Goal: Transaction & Acquisition: Purchase product/service

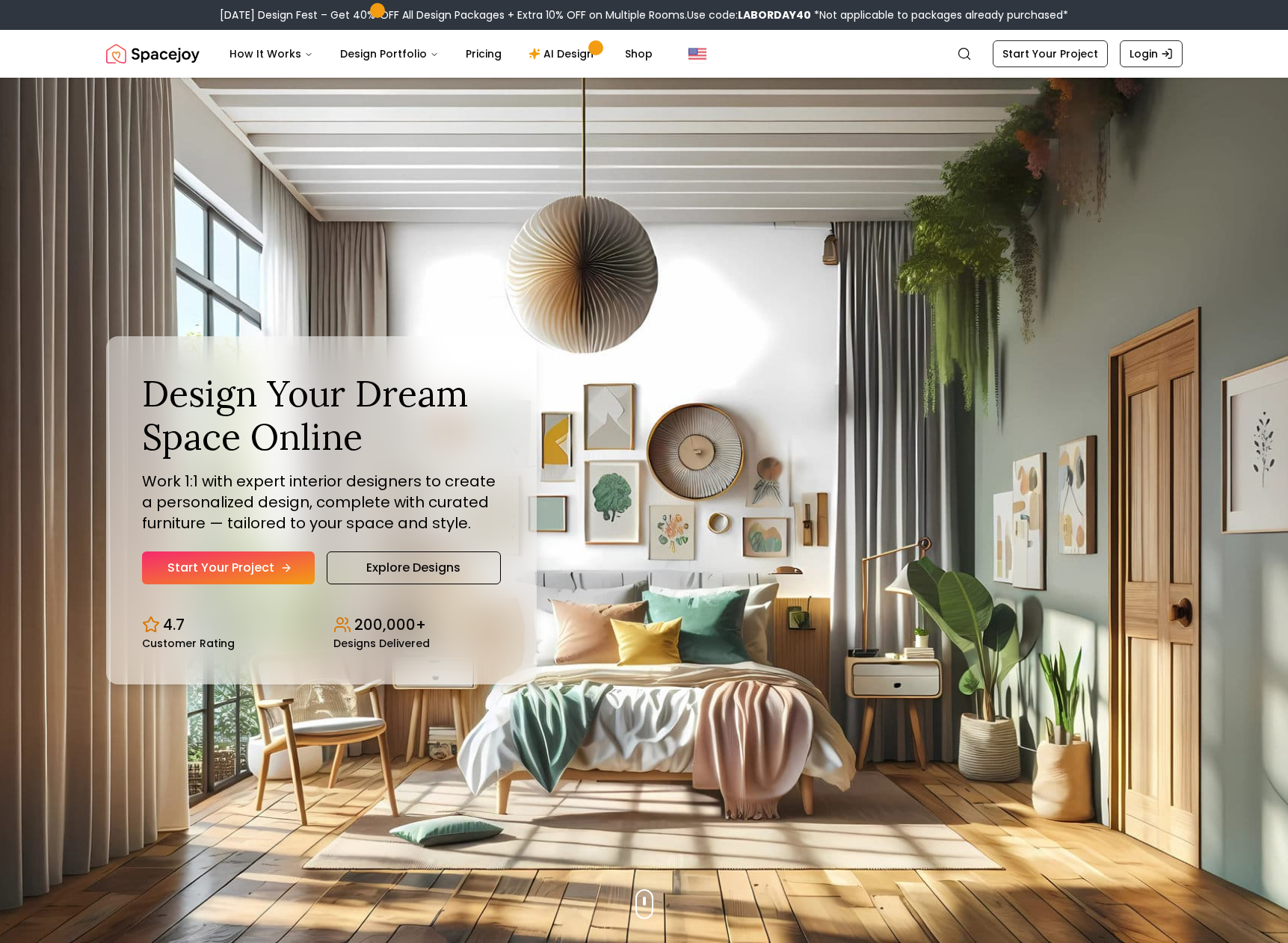
click at [218, 556] on link "Start Your Project" at bounding box center [229, 569] width 173 height 33
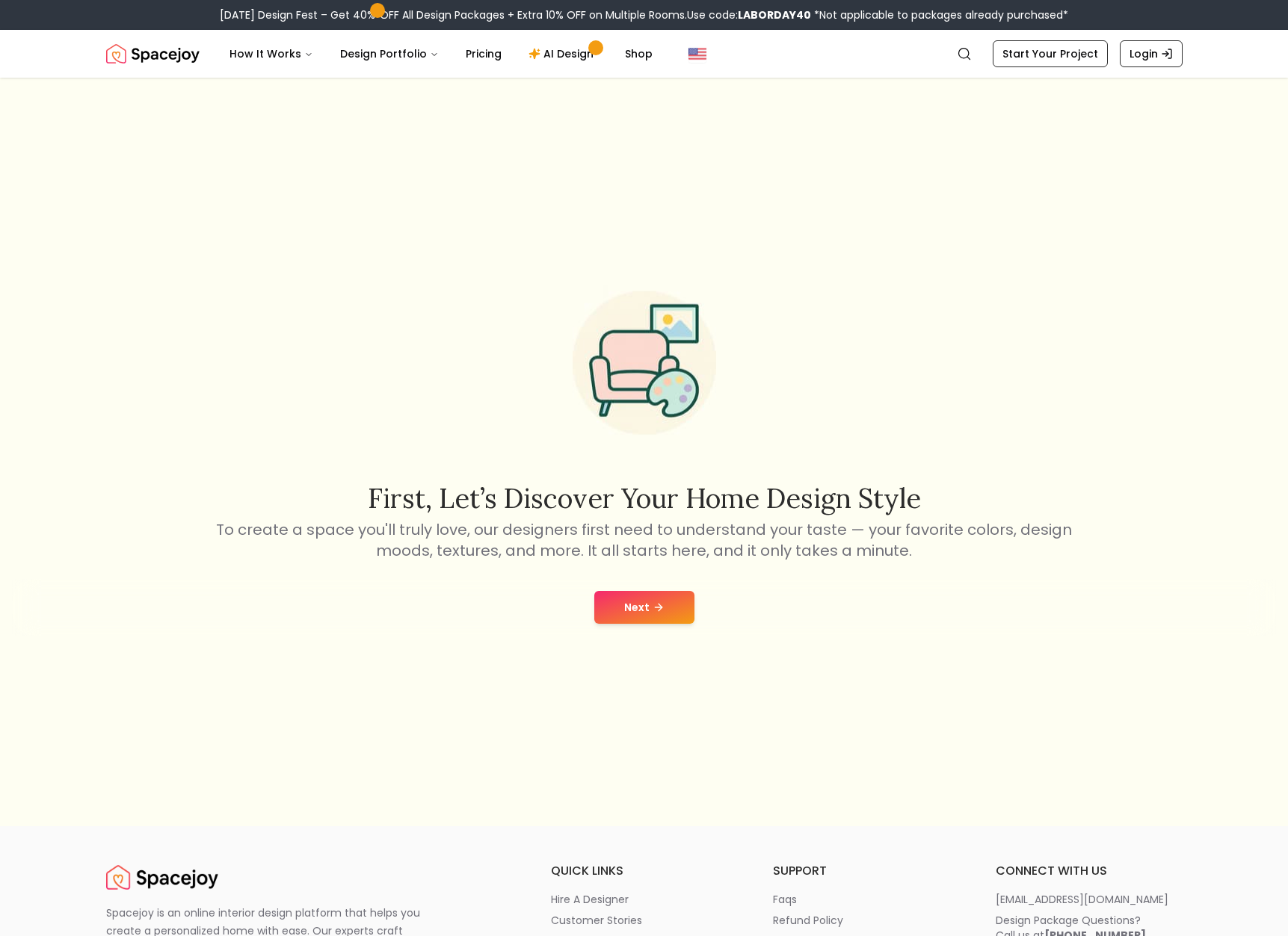
click at [631, 595] on button "Next" at bounding box center [644, 607] width 100 height 33
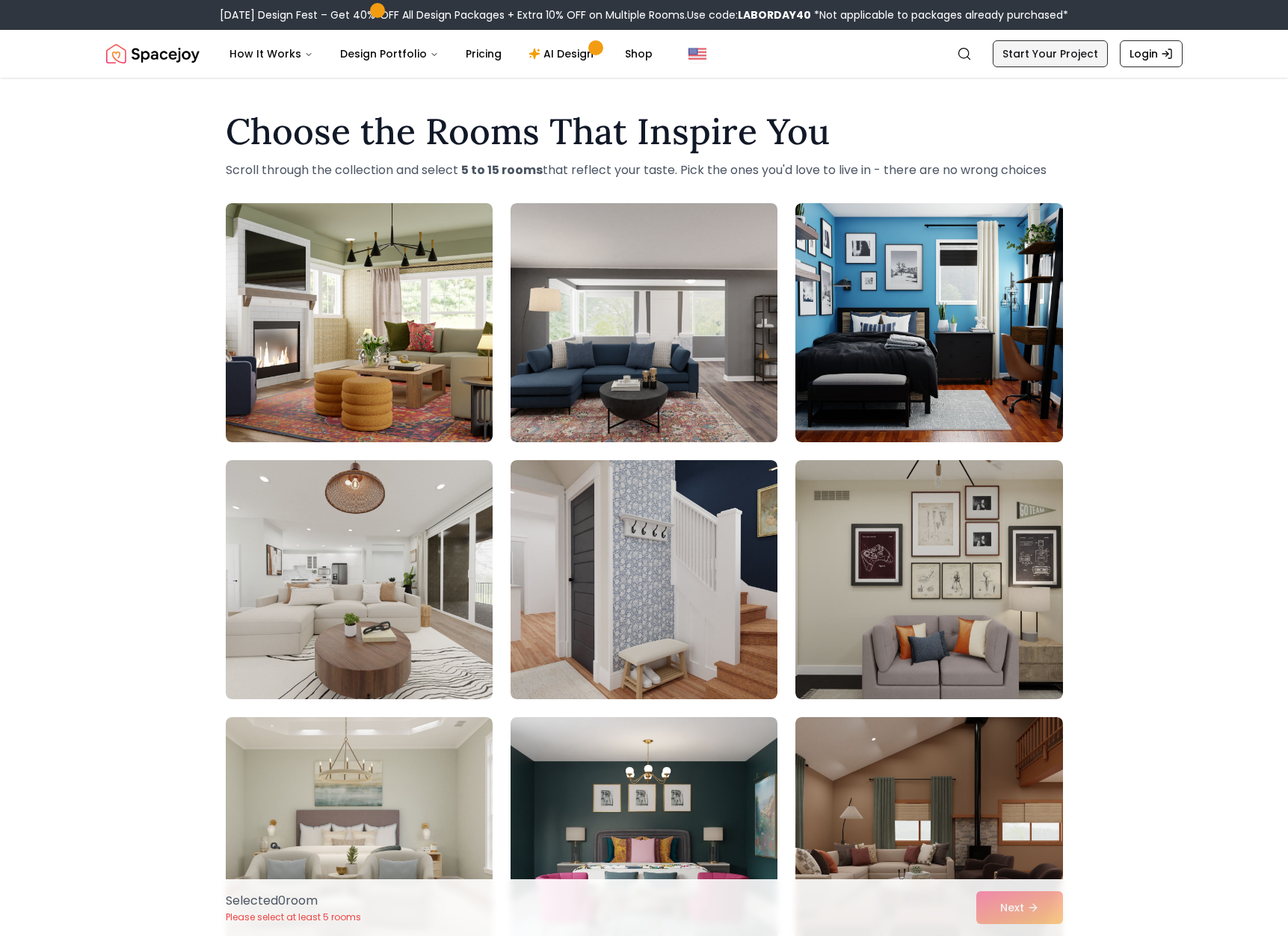
click at [1040, 56] on link "Start Your Project" at bounding box center [1050, 54] width 115 height 27
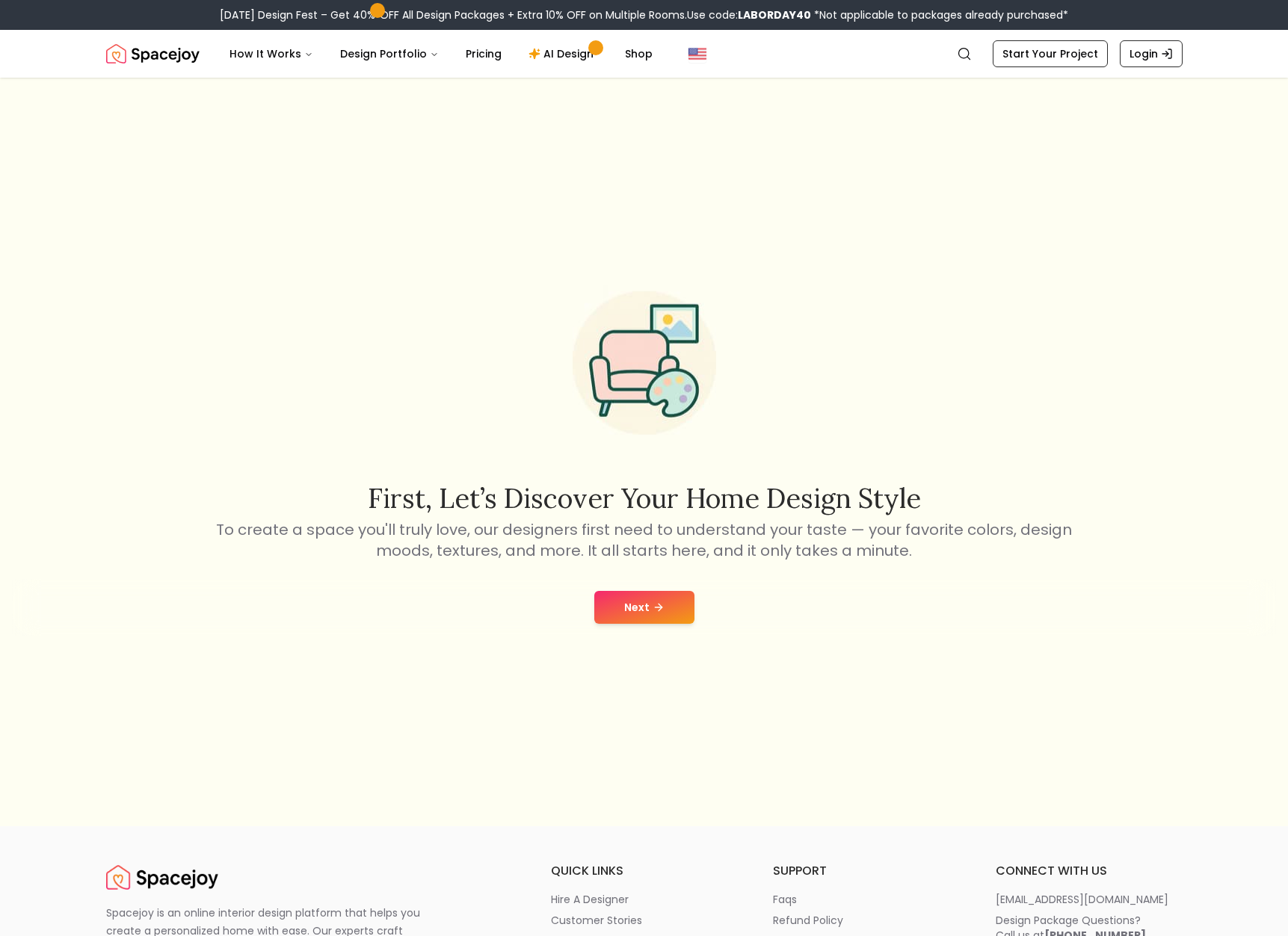
click at [643, 602] on button "Next" at bounding box center [644, 607] width 100 height 33
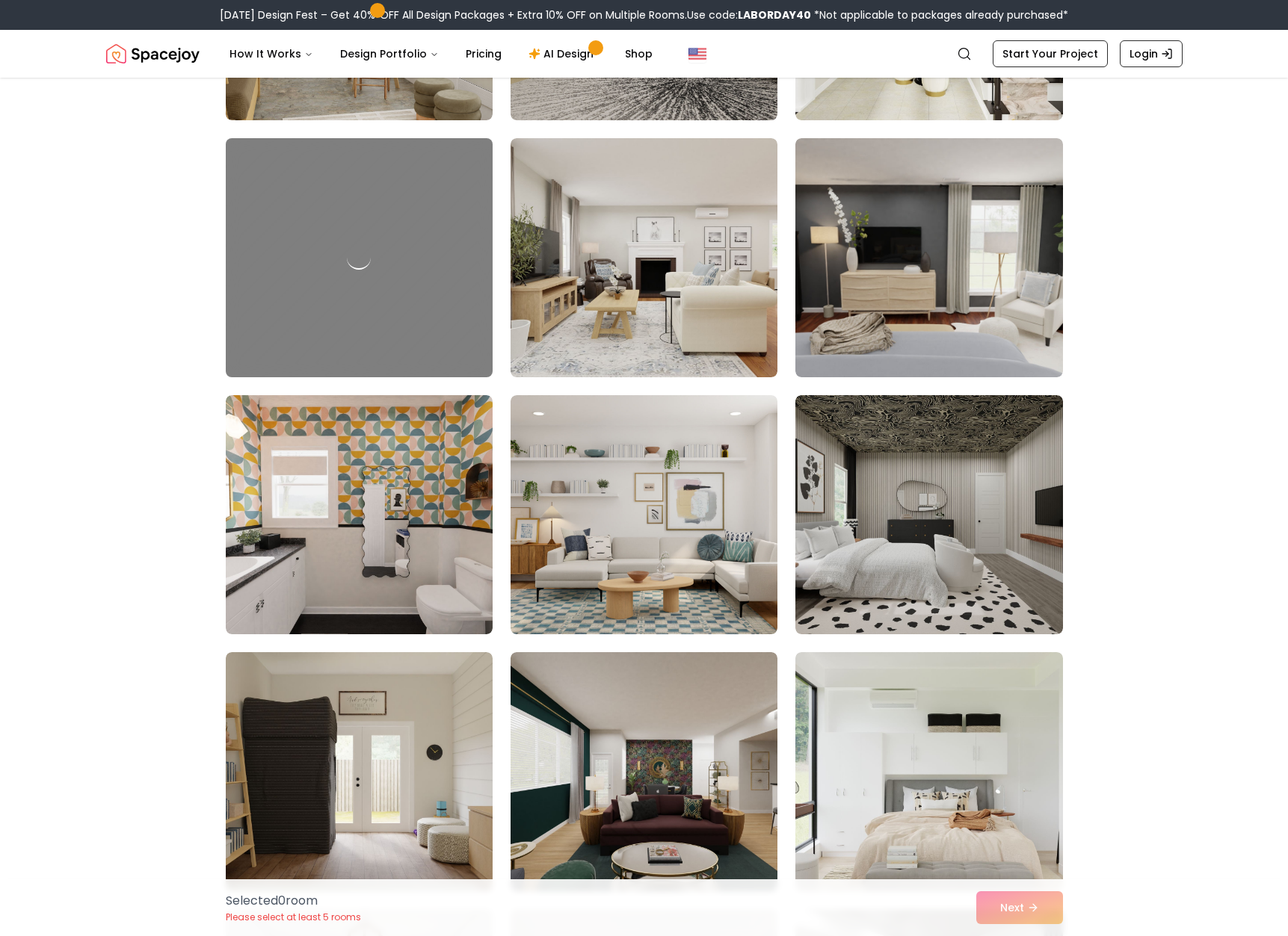
scroll to position [595, 0]
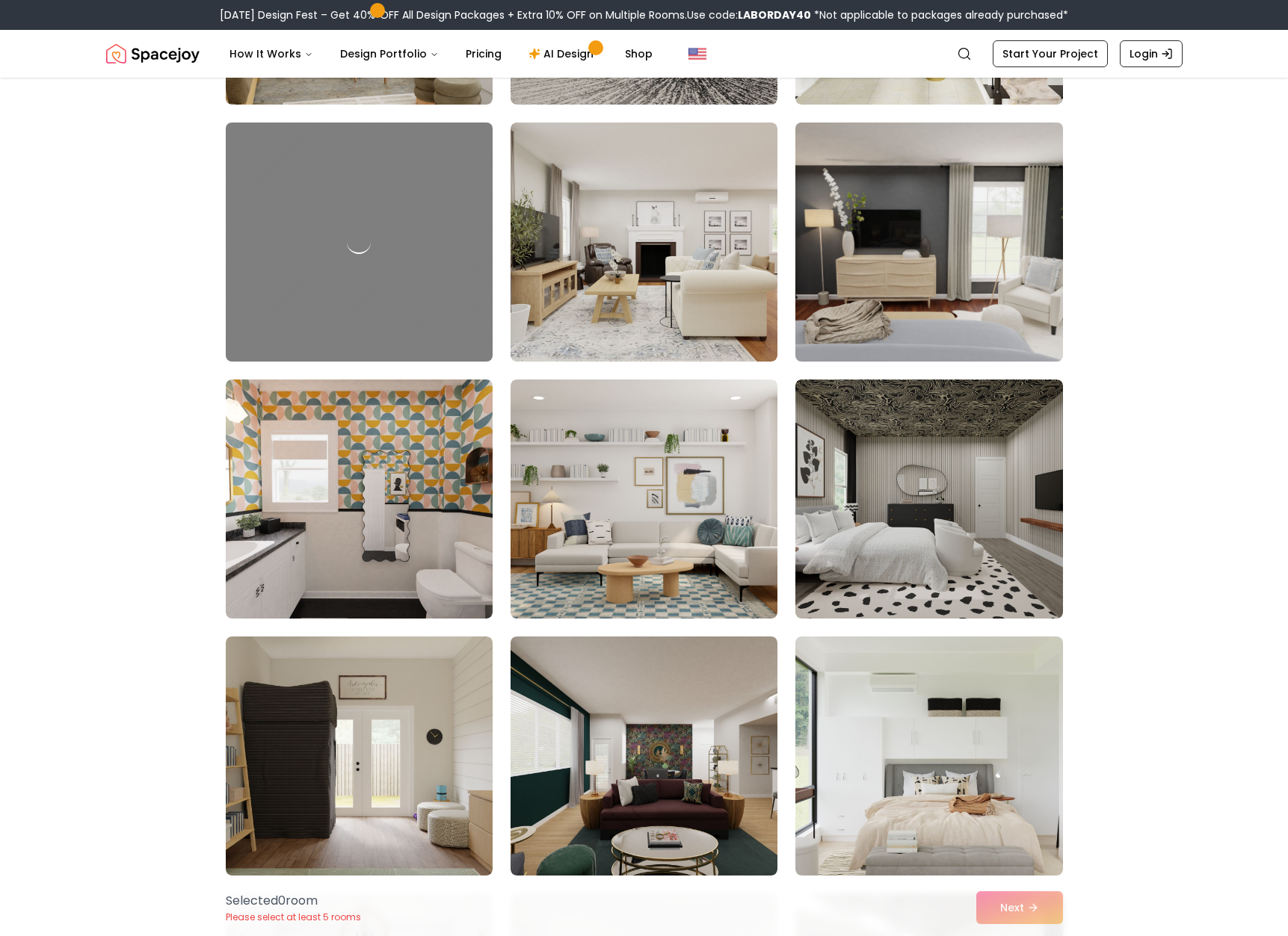
click at [955, 319] on img at bounding box center [929, 242] width 281 height 251
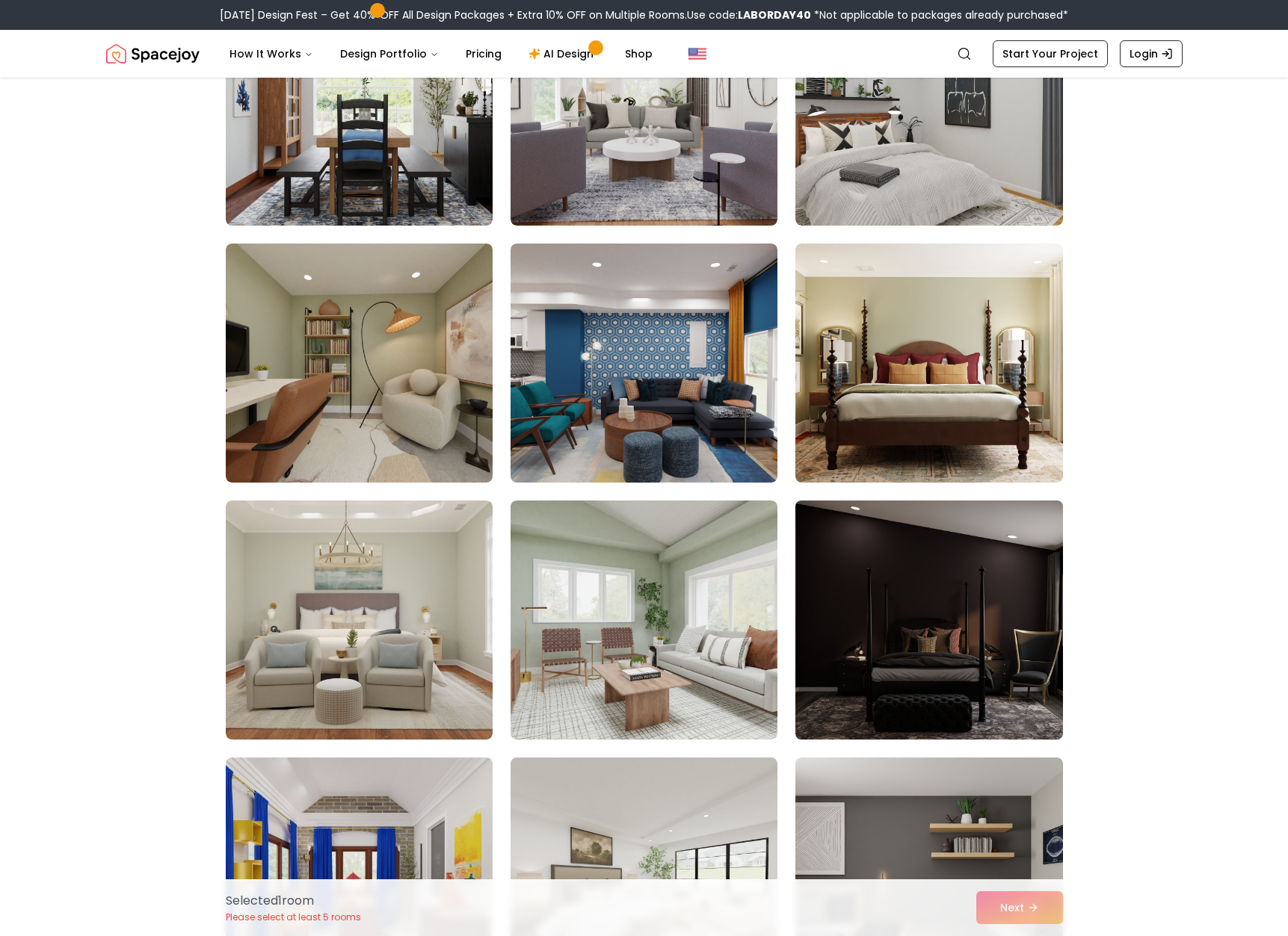
click at [878, 545] on img at bounding box center [929, 620] width 281 height 251
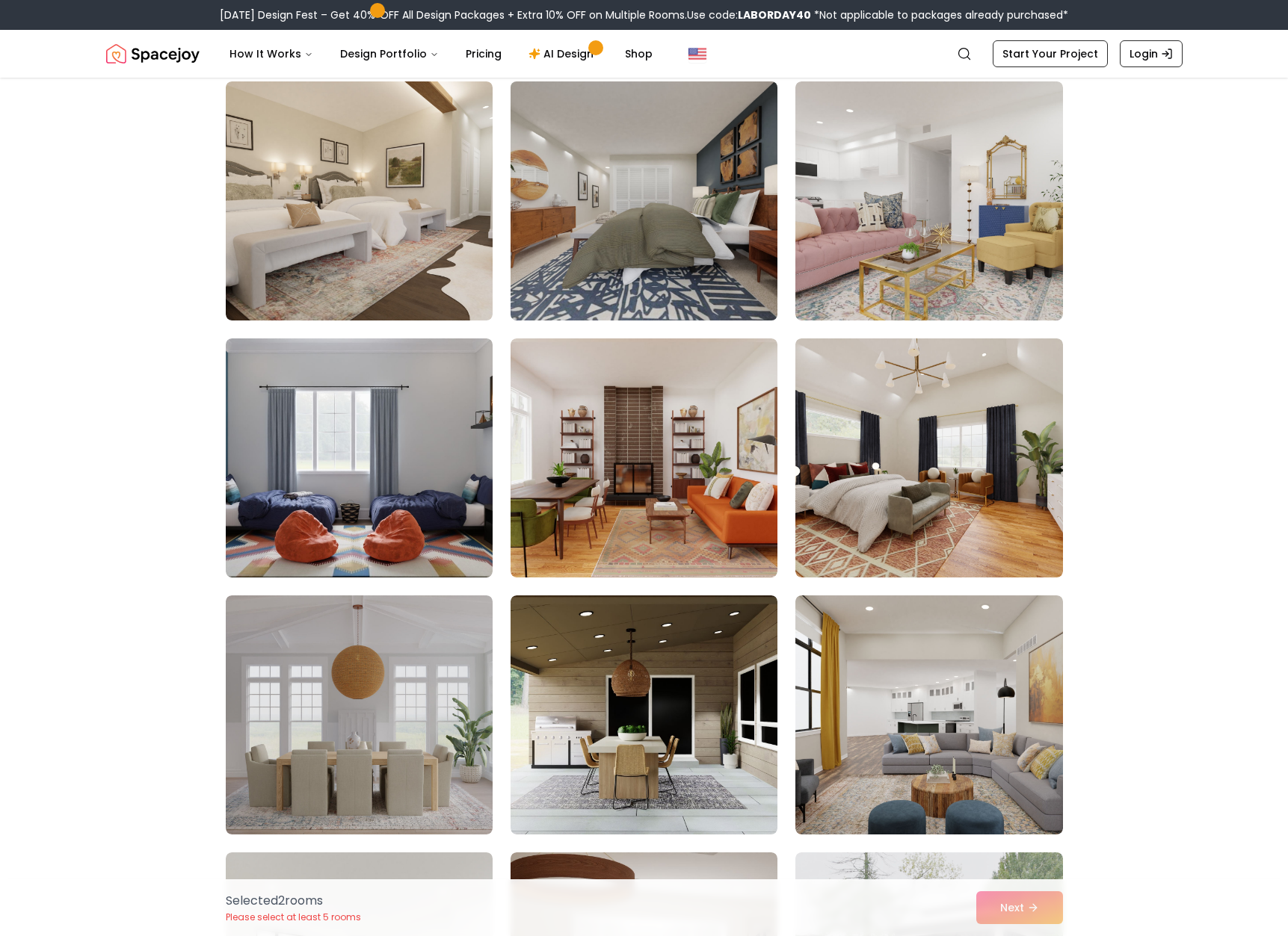
scroll to position [2712, 0]
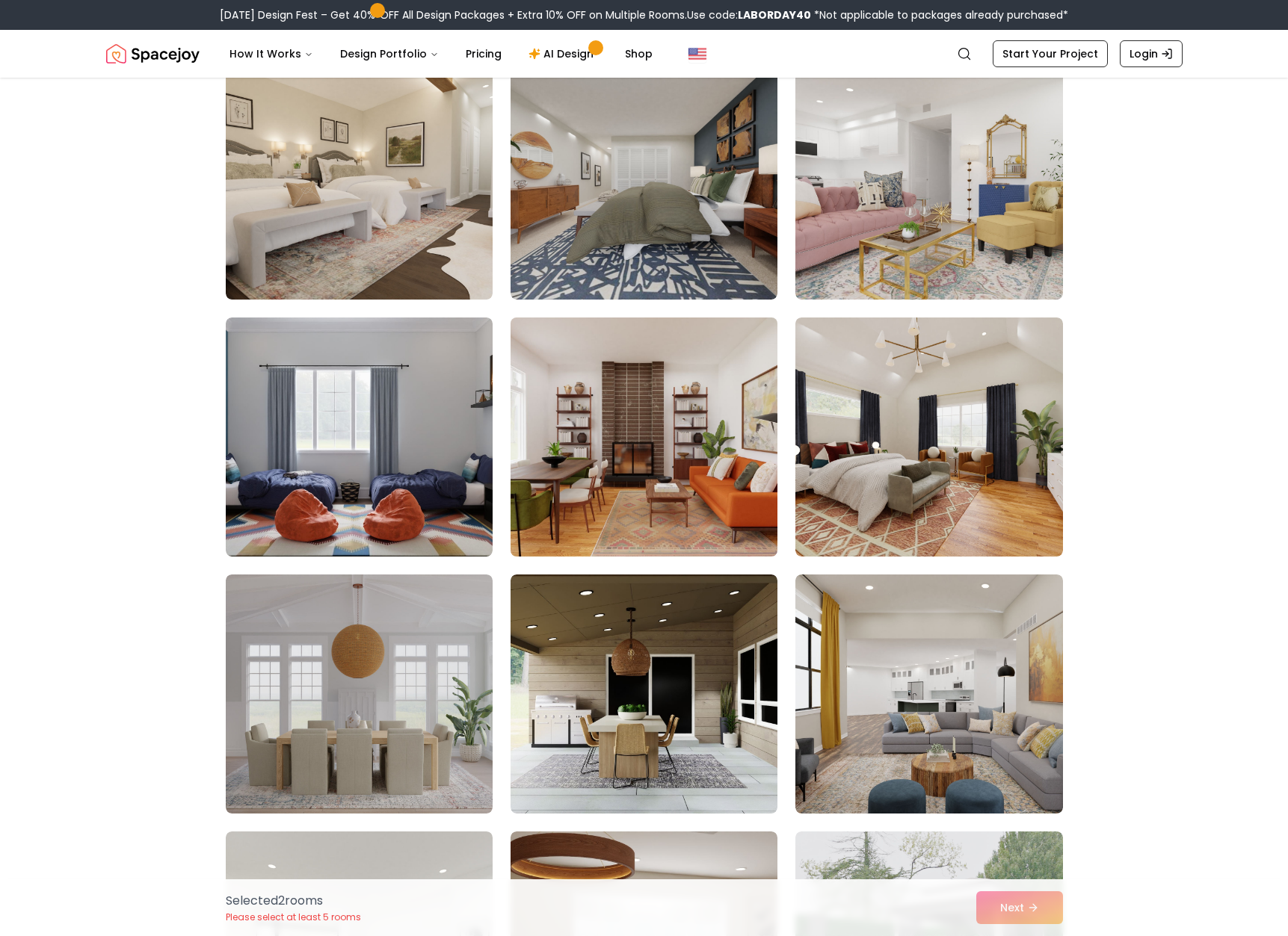
click at [708, 418] on img at bounding box center [644, 437] width 281 height 251
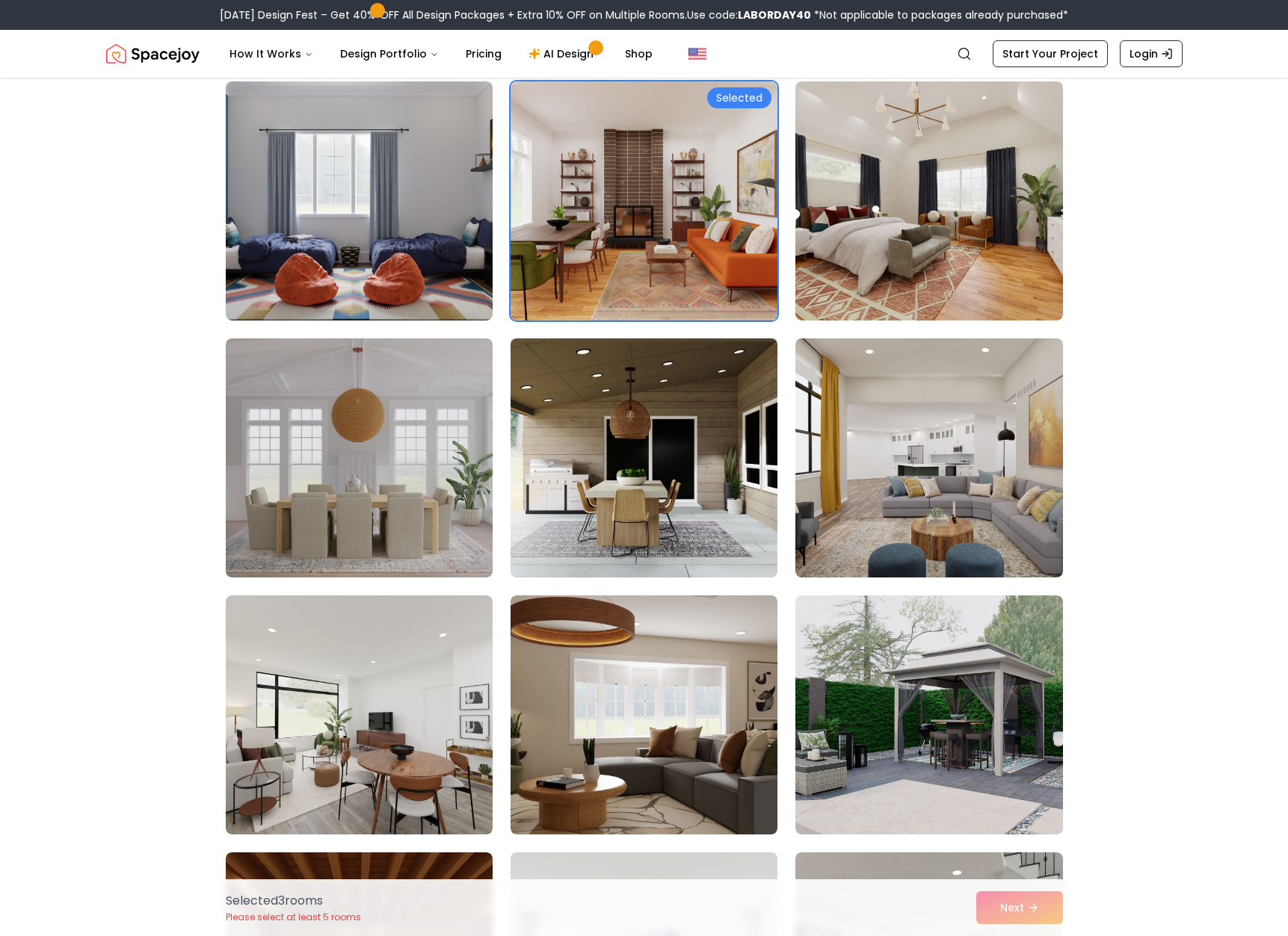
click at [637, 438] on img at bounding box center [644, 458] width 281 height 251
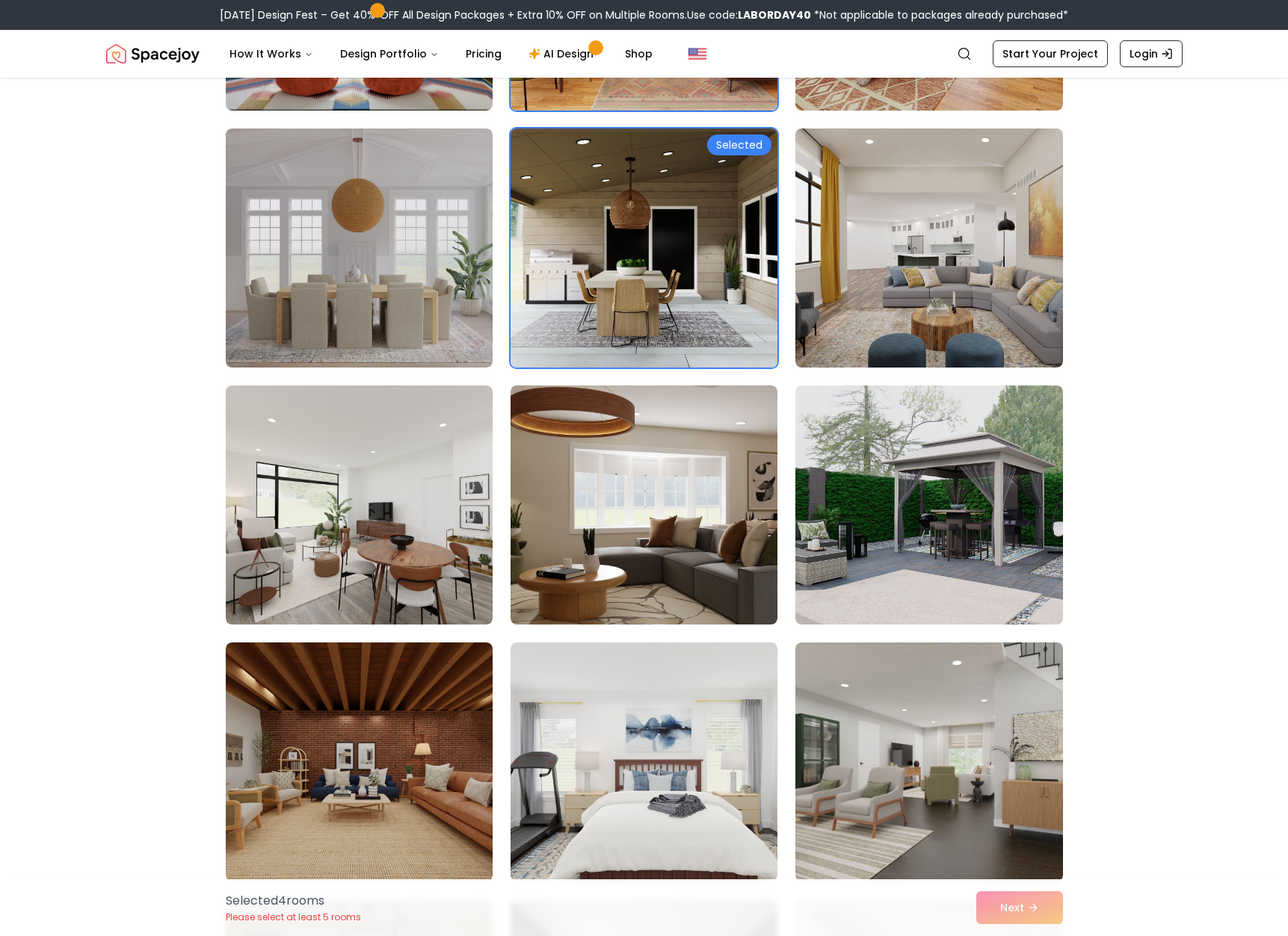
scroll to position [3175, 0]
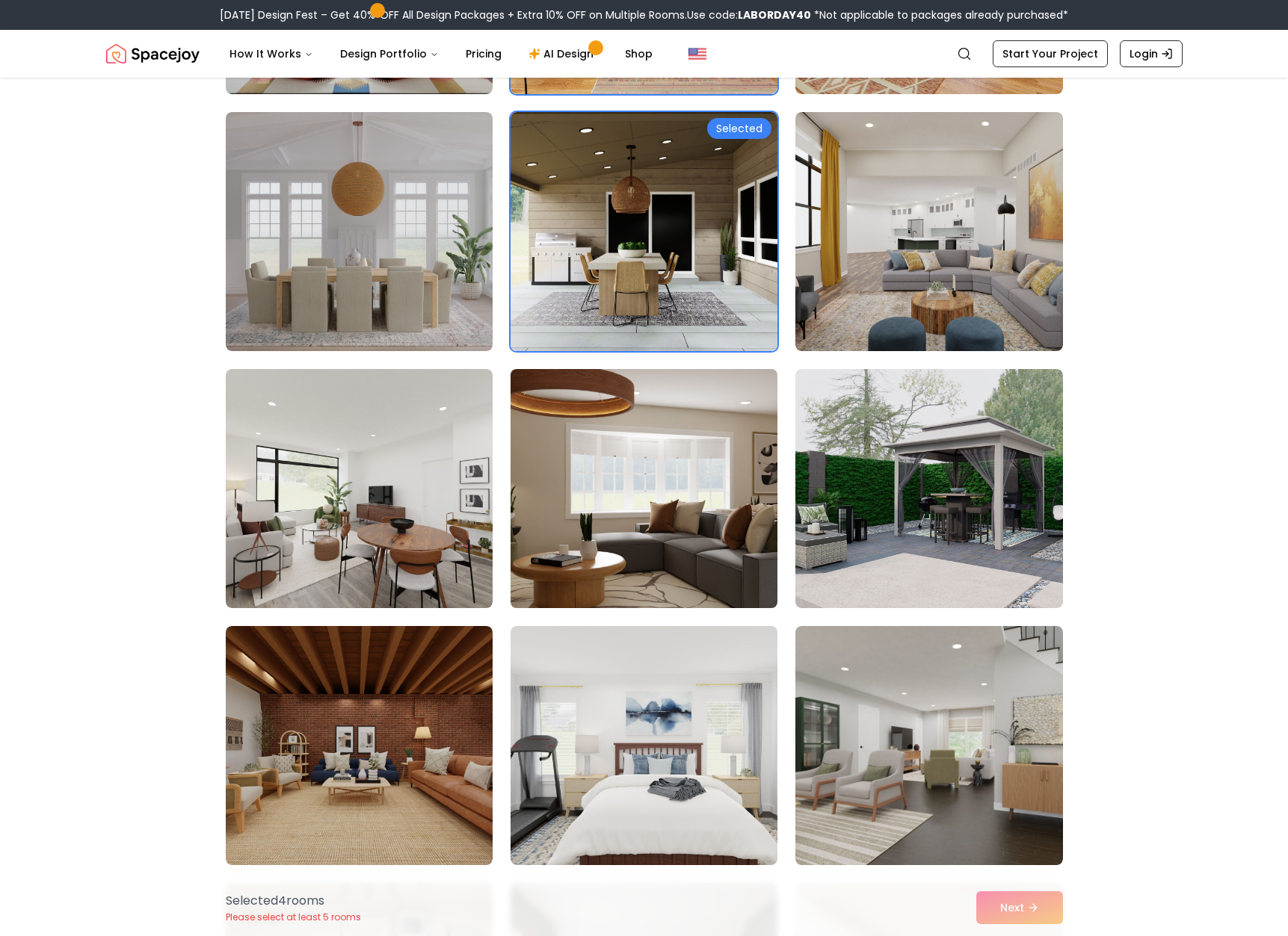
click at [677, 537] on img at bounding box center [644, 489] width 281 height 251
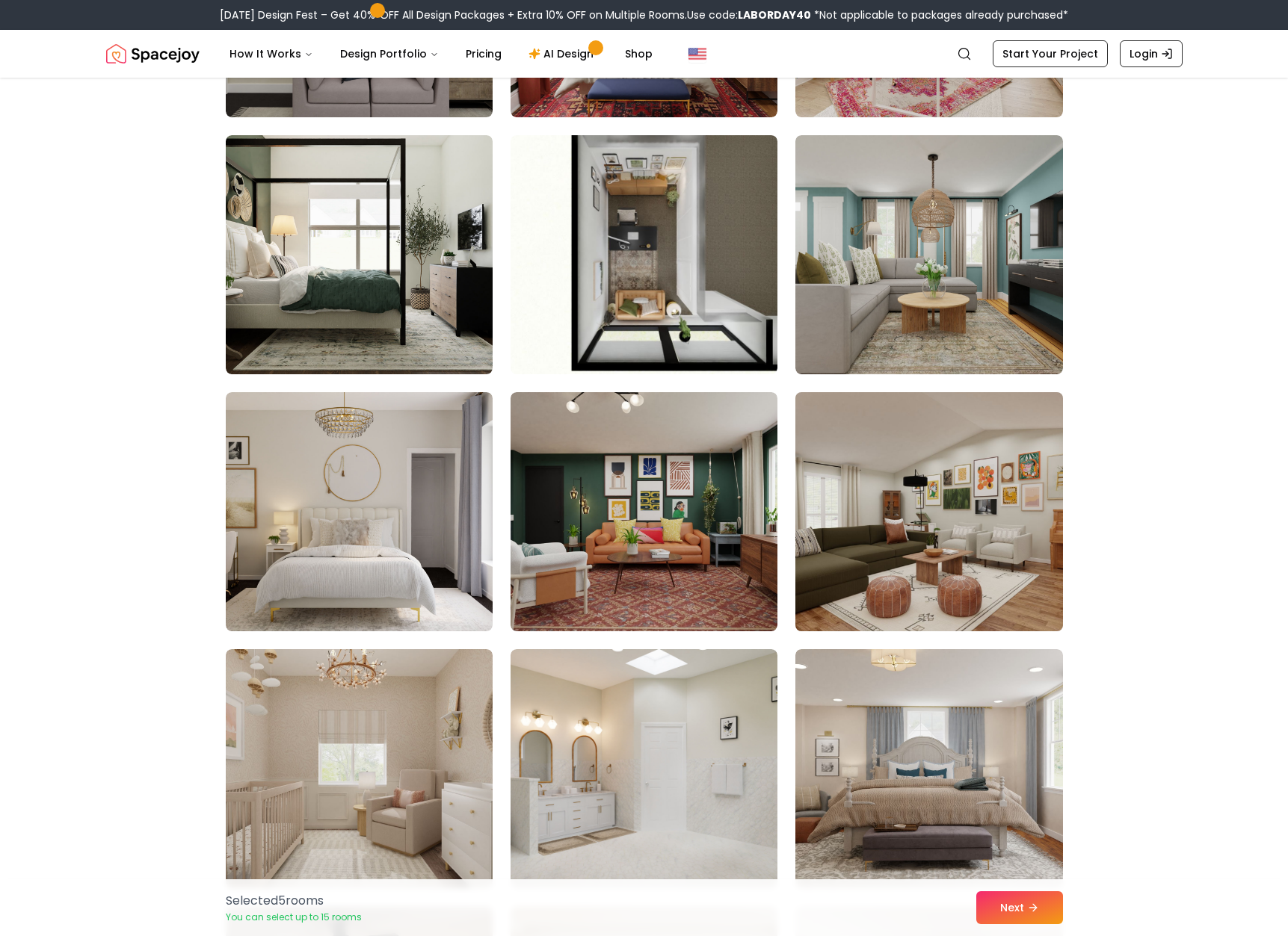
scroll to position [4207, 0]
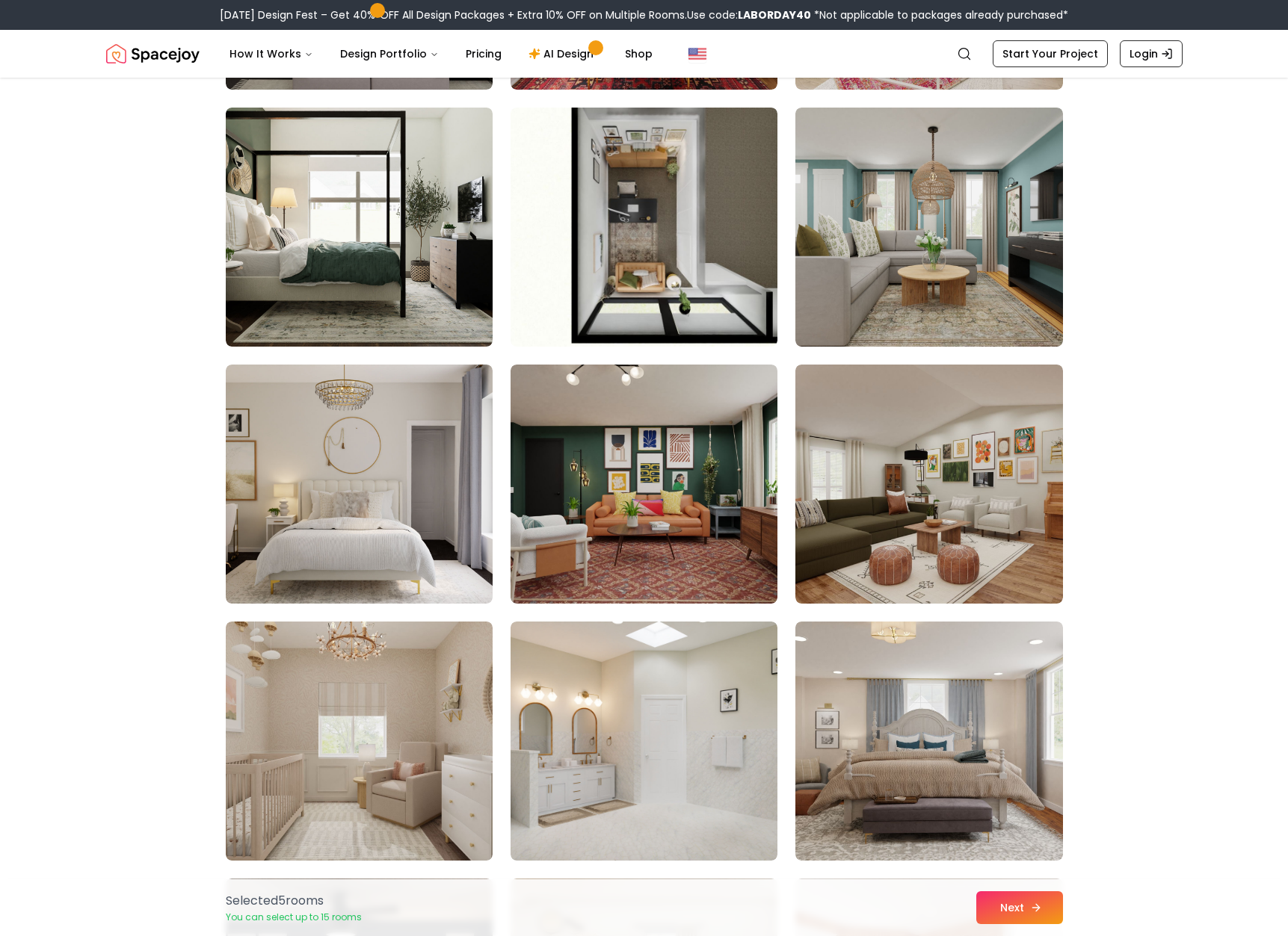
click at [1017, 912] on button "Next" at bounding box center [1019, 908] width 87 height 33
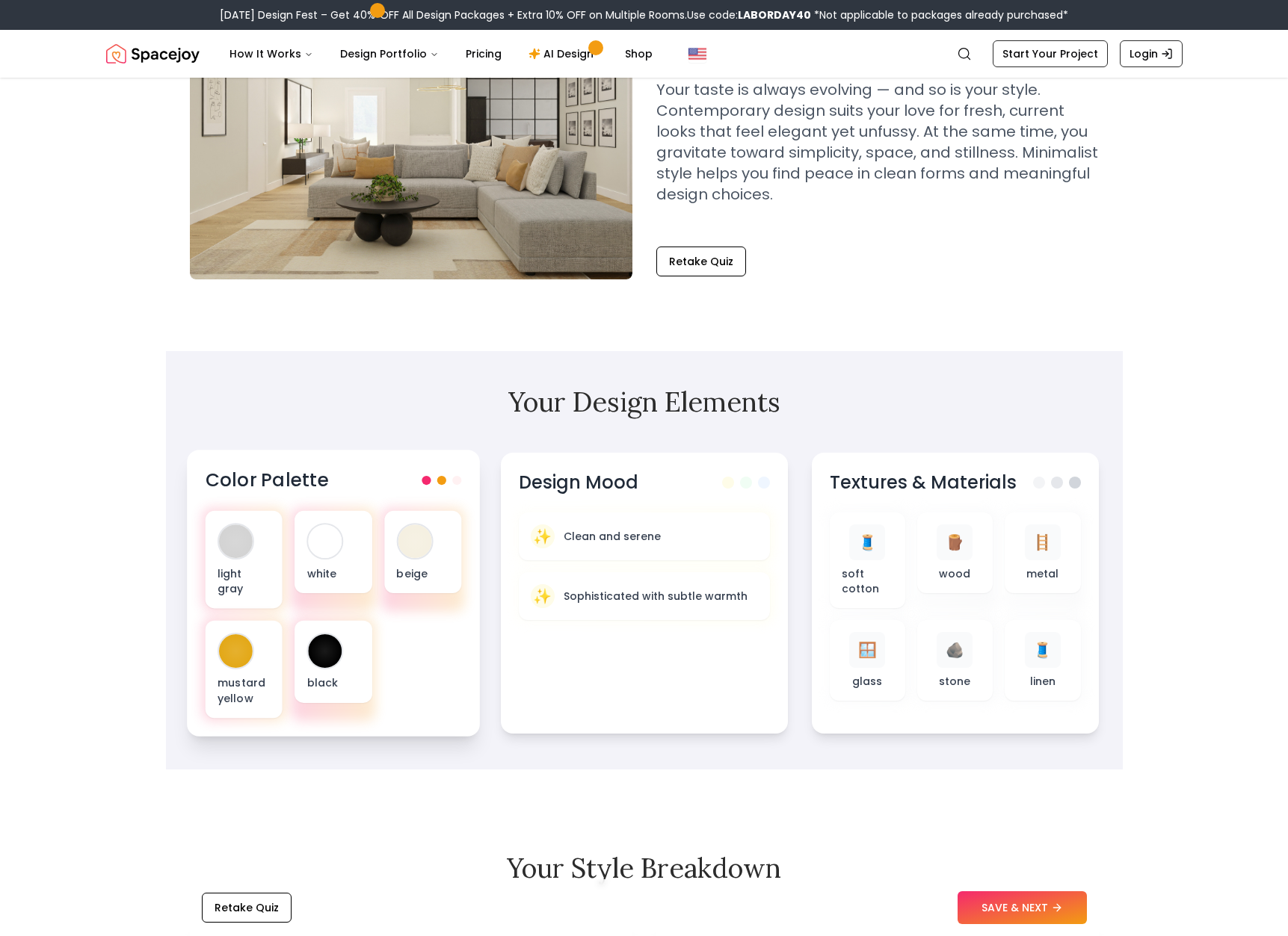
scroll to position [166, 0]
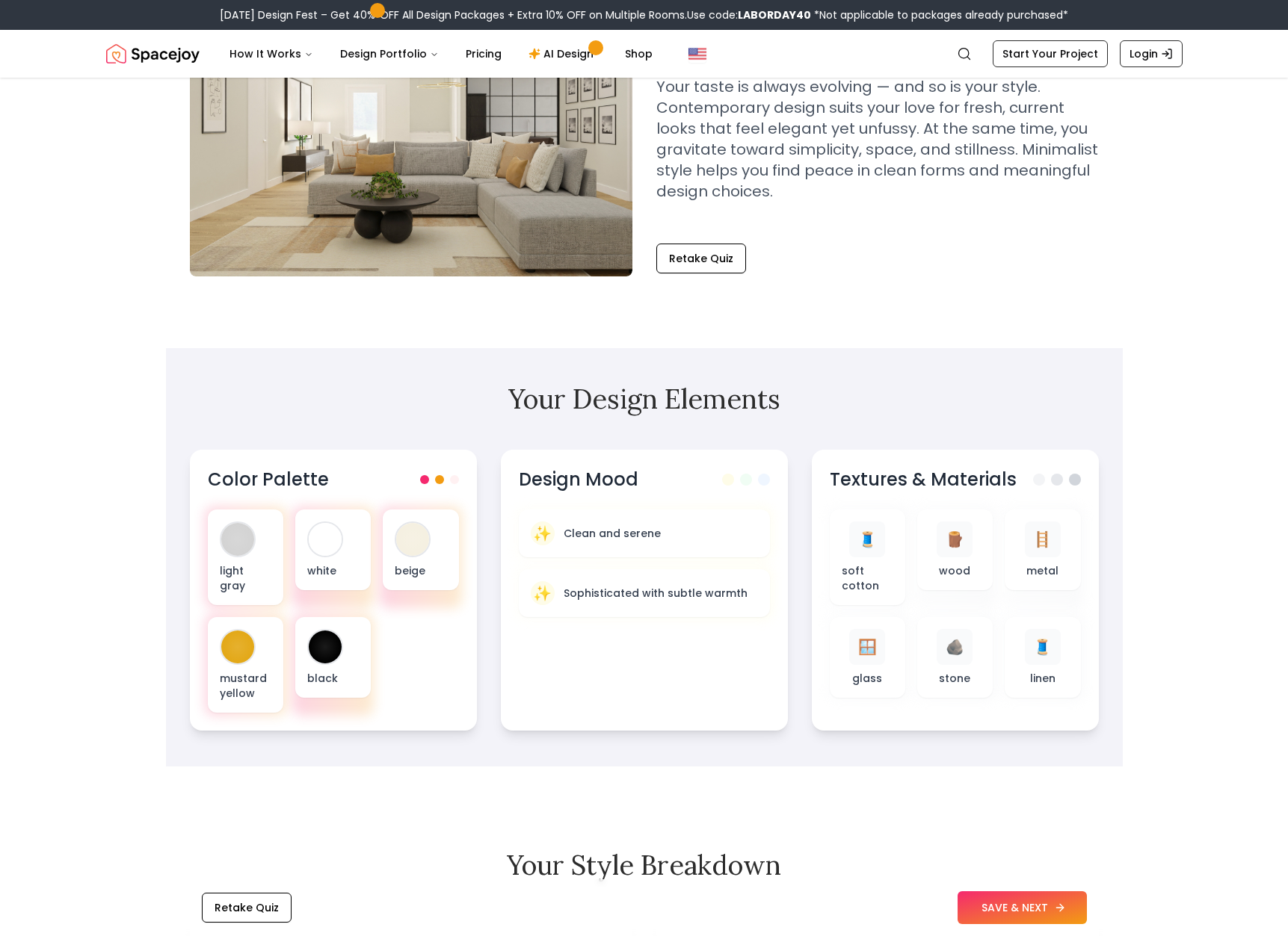
click at [998, 906] on button "SAVE & NEXT" at bounding box center [1022, 908] width 129 height 33
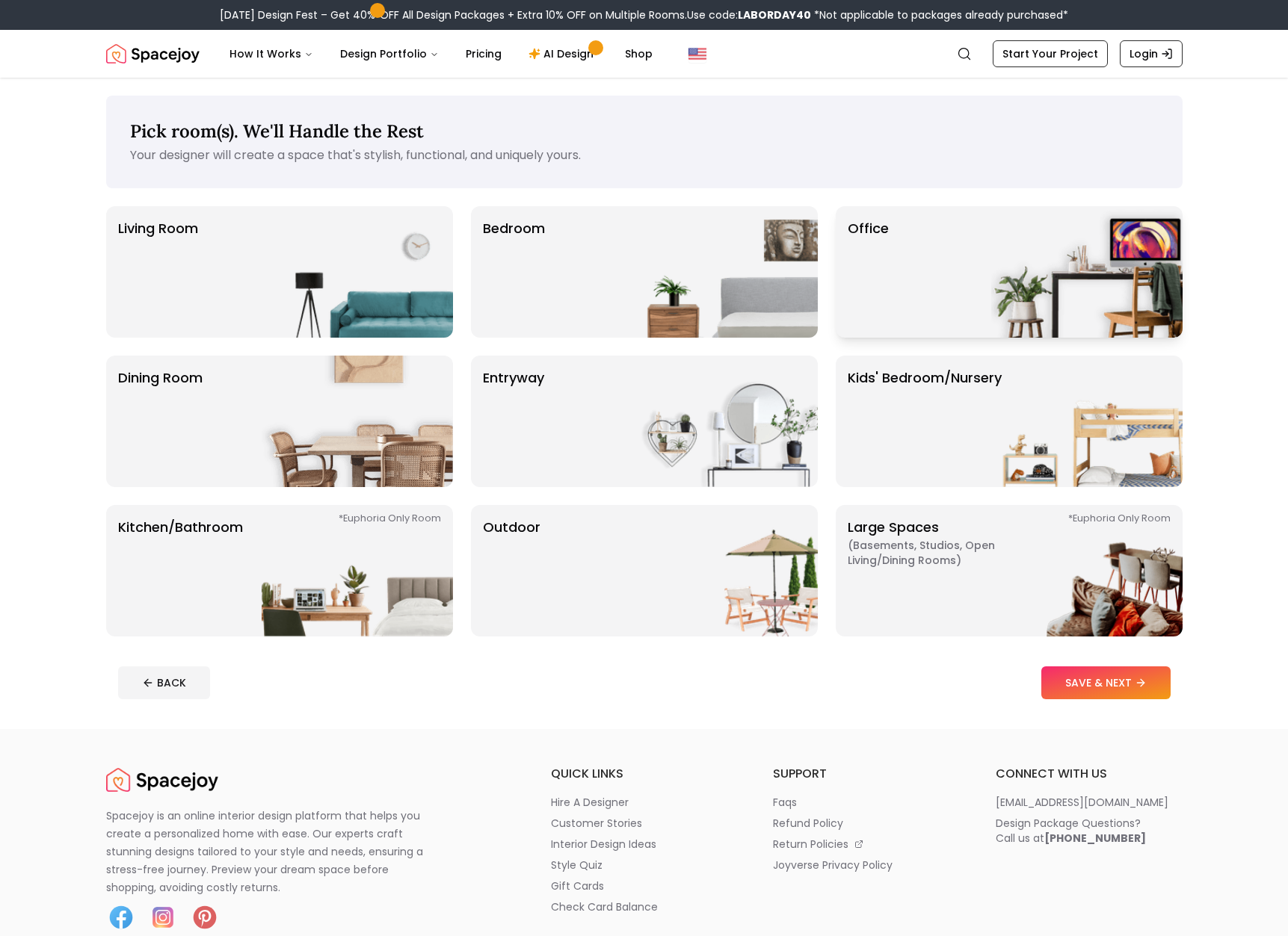
click at [1007, 308] on img at bounding box center [1087, 271] width 191 height 131
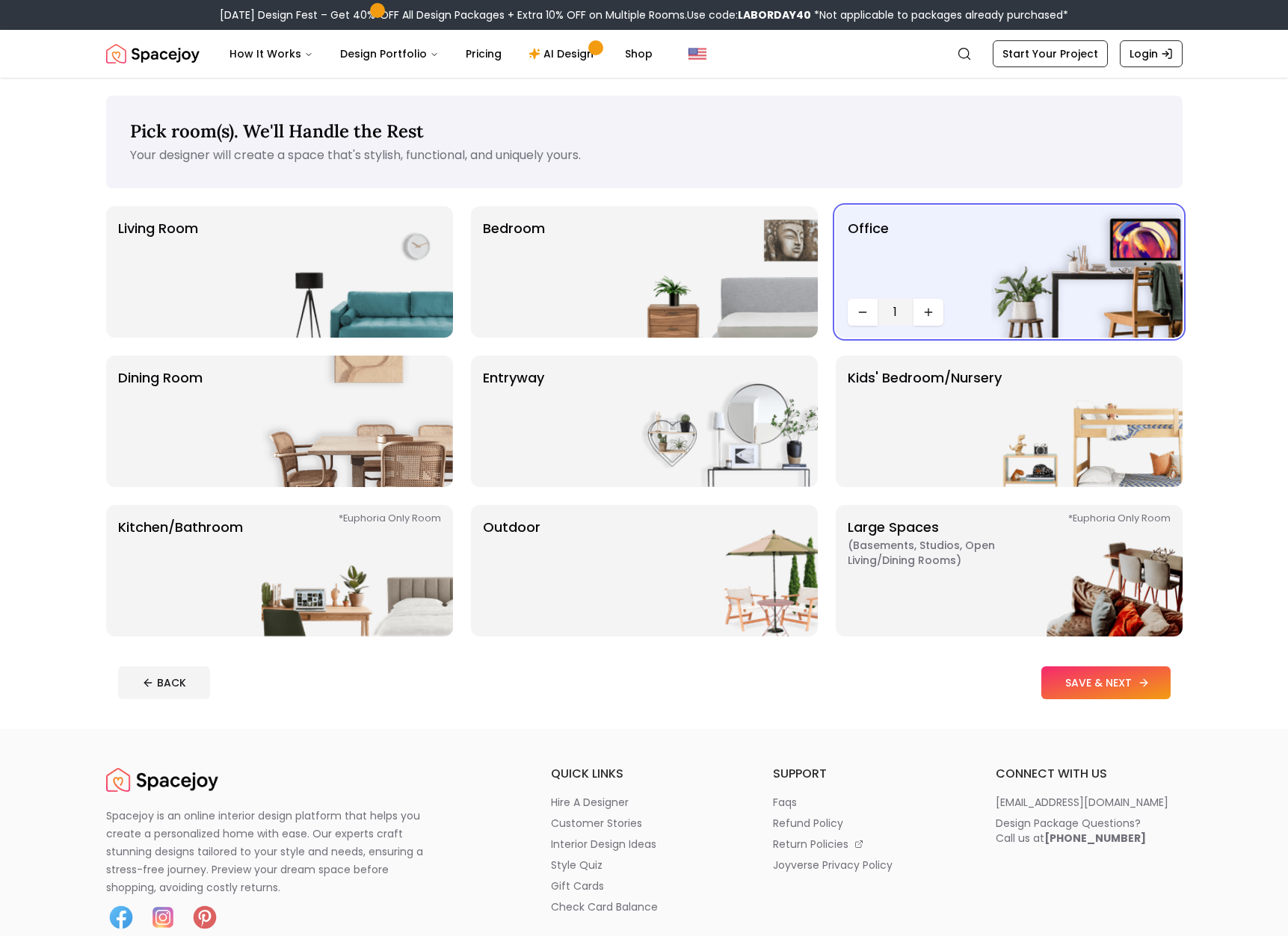
click at [1133, 674] on button "SAVE & NEXT" at bounding box center [1106, 683] width 129 height 33
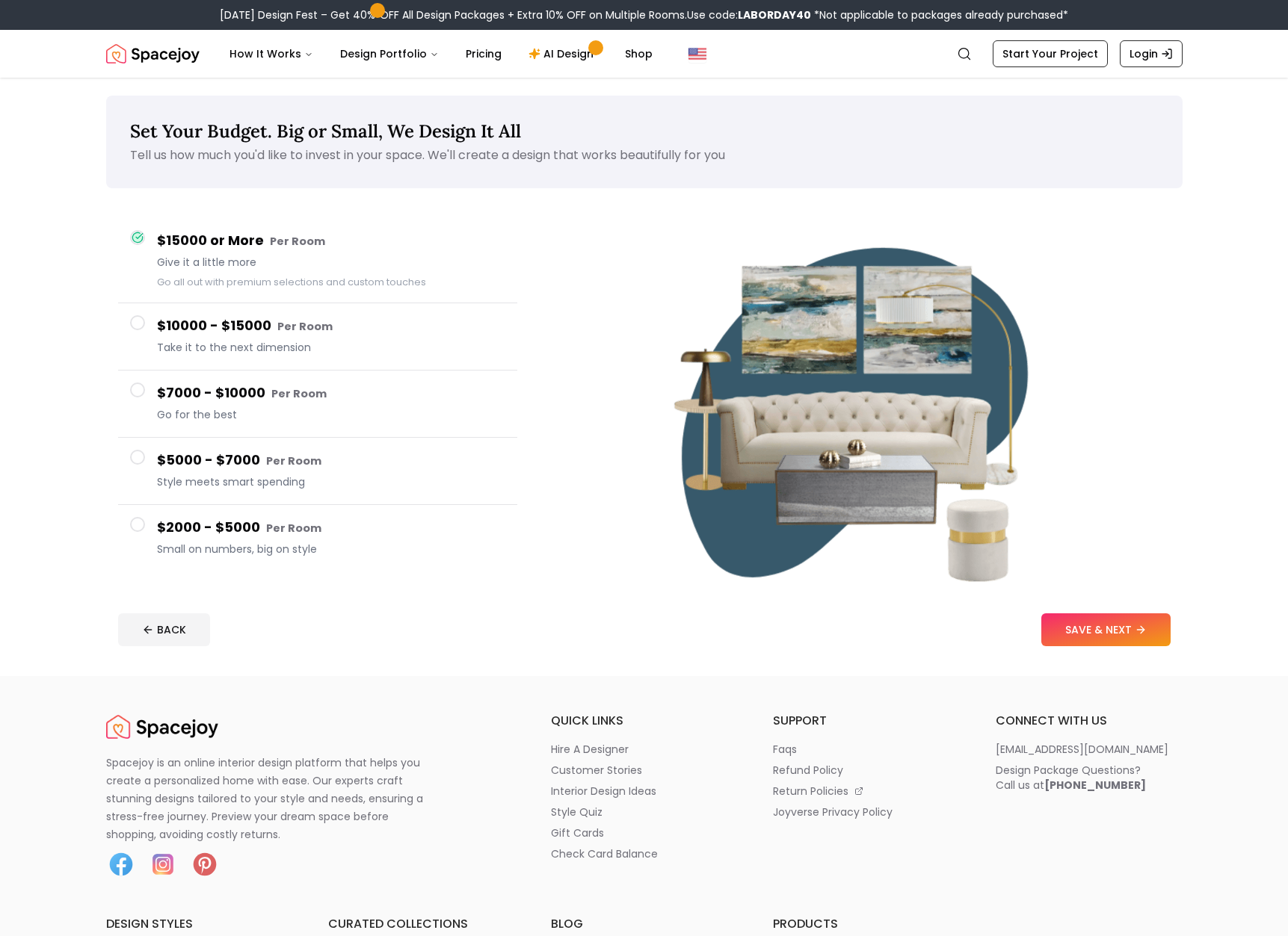
click at [156, 506] on button "$2000 - $5000 Per Room Small on numbers, big on style" at bounding box center [318, 538] width 399 height 66
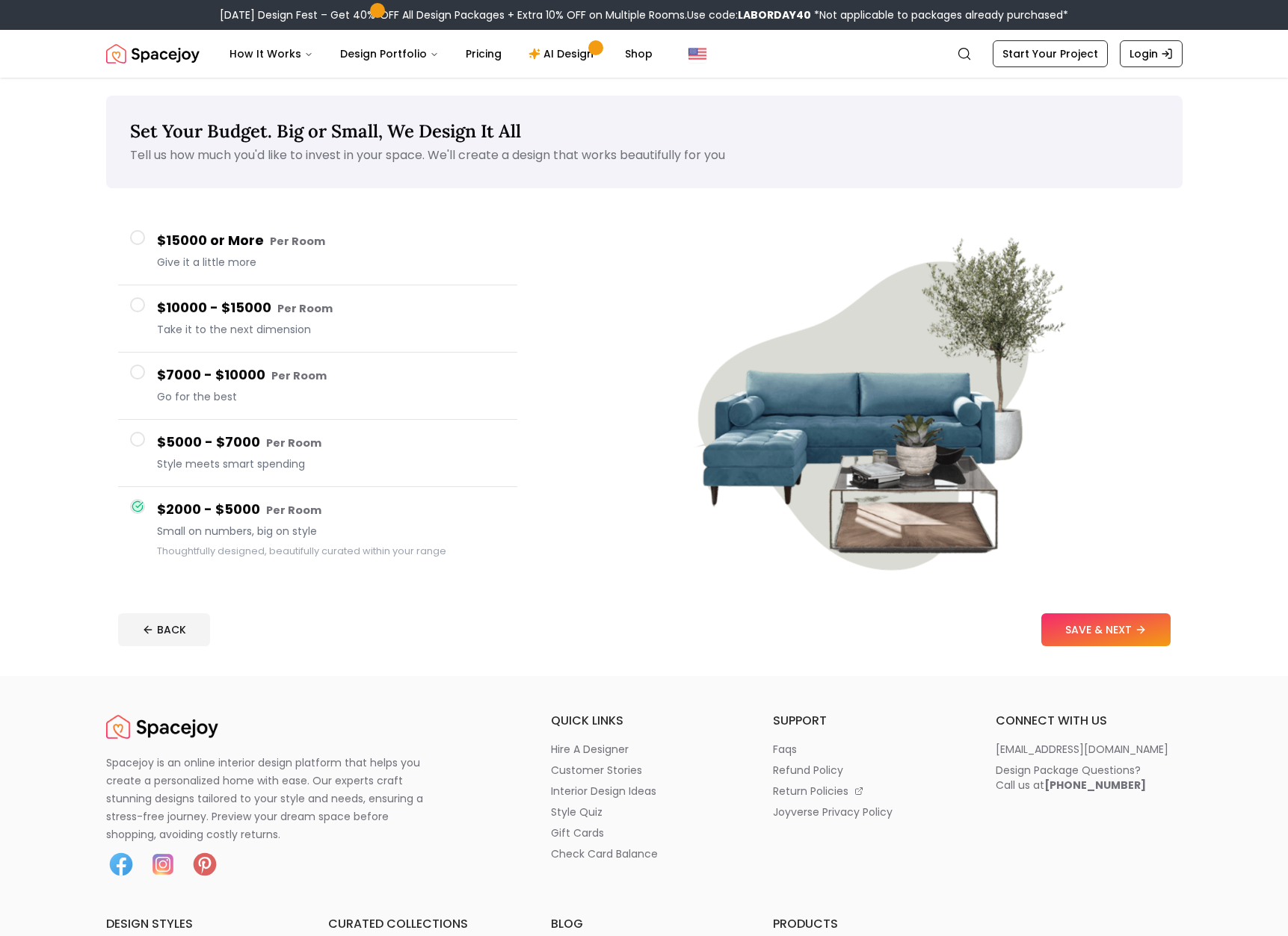
click at [1111, 600] on div "Set Your Budget. Big or Small, We Design It All Tell us how much you'd like to …" at bounding box center [644, 376] width 1148 height 598
click at [1111, 624] on button "SAVE & NEXT" at bounding box center [1106, 630] width 129 height 33
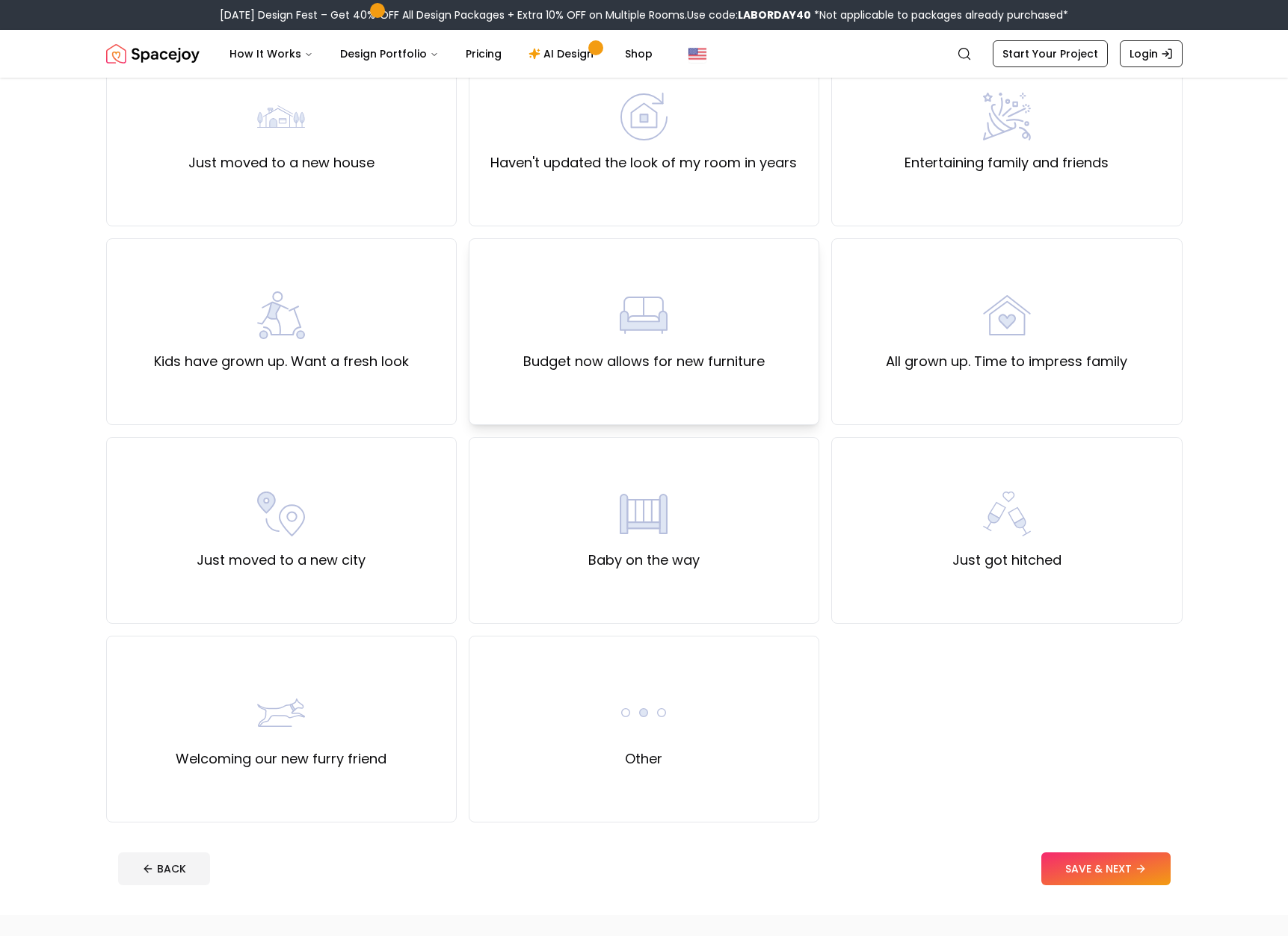
scroll to position [198, 0]
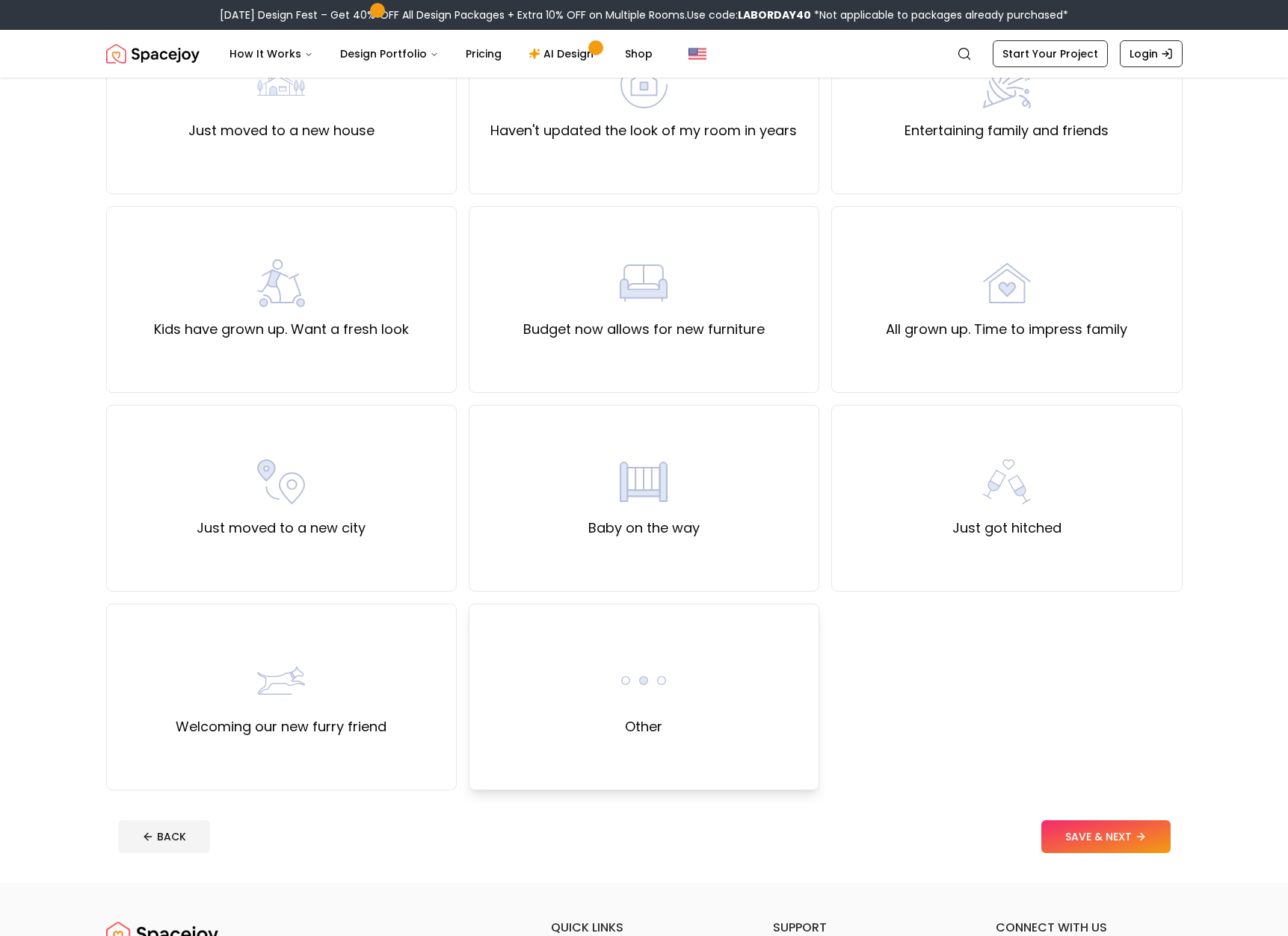
click at [679, 678] on div "Other" at bounding box center [643, 697] width 351 height 187
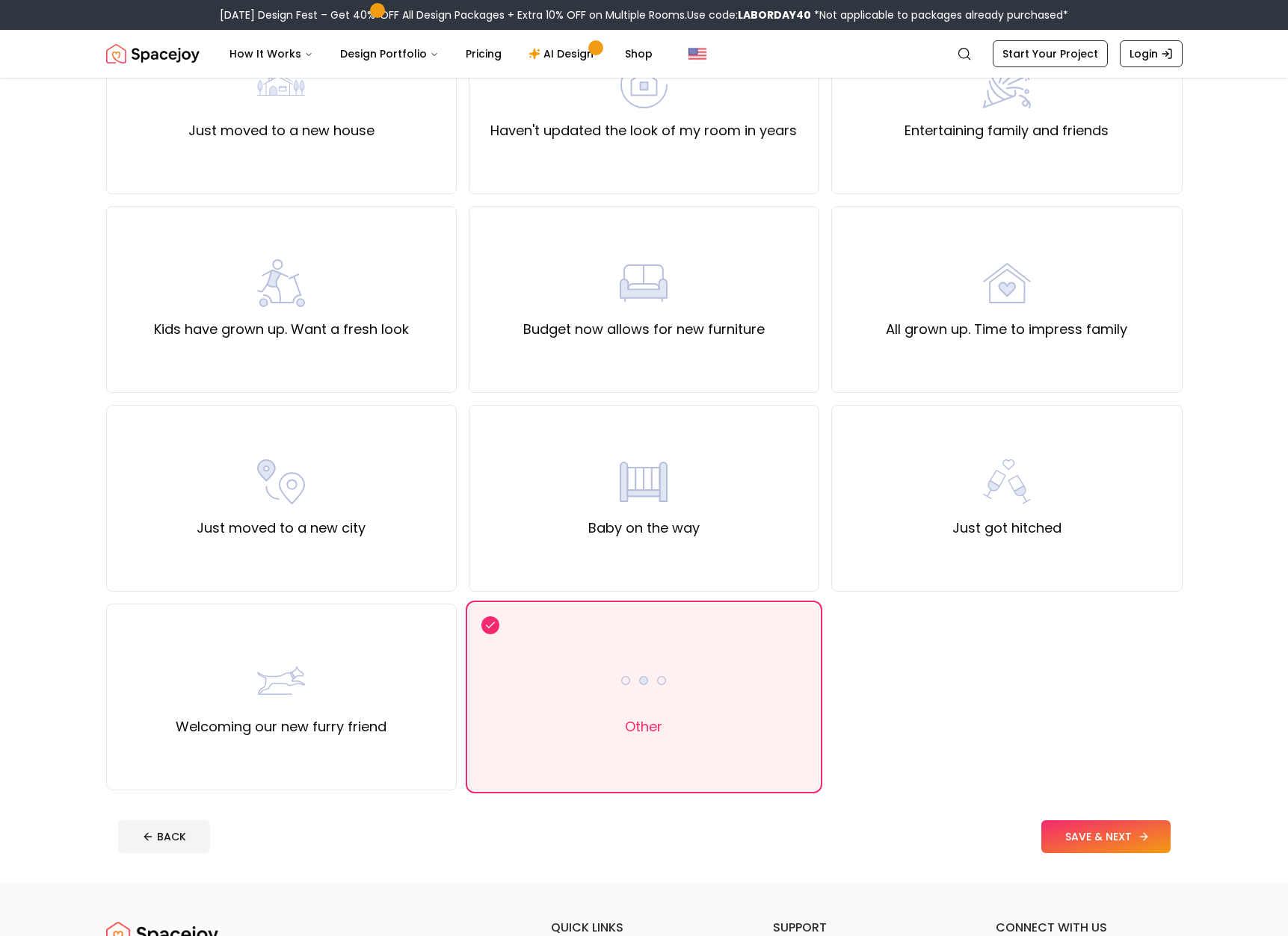
click at [1098, 850] on button "SAVE & NEXT" at bounding box center [1106, 837] width 129 height 33
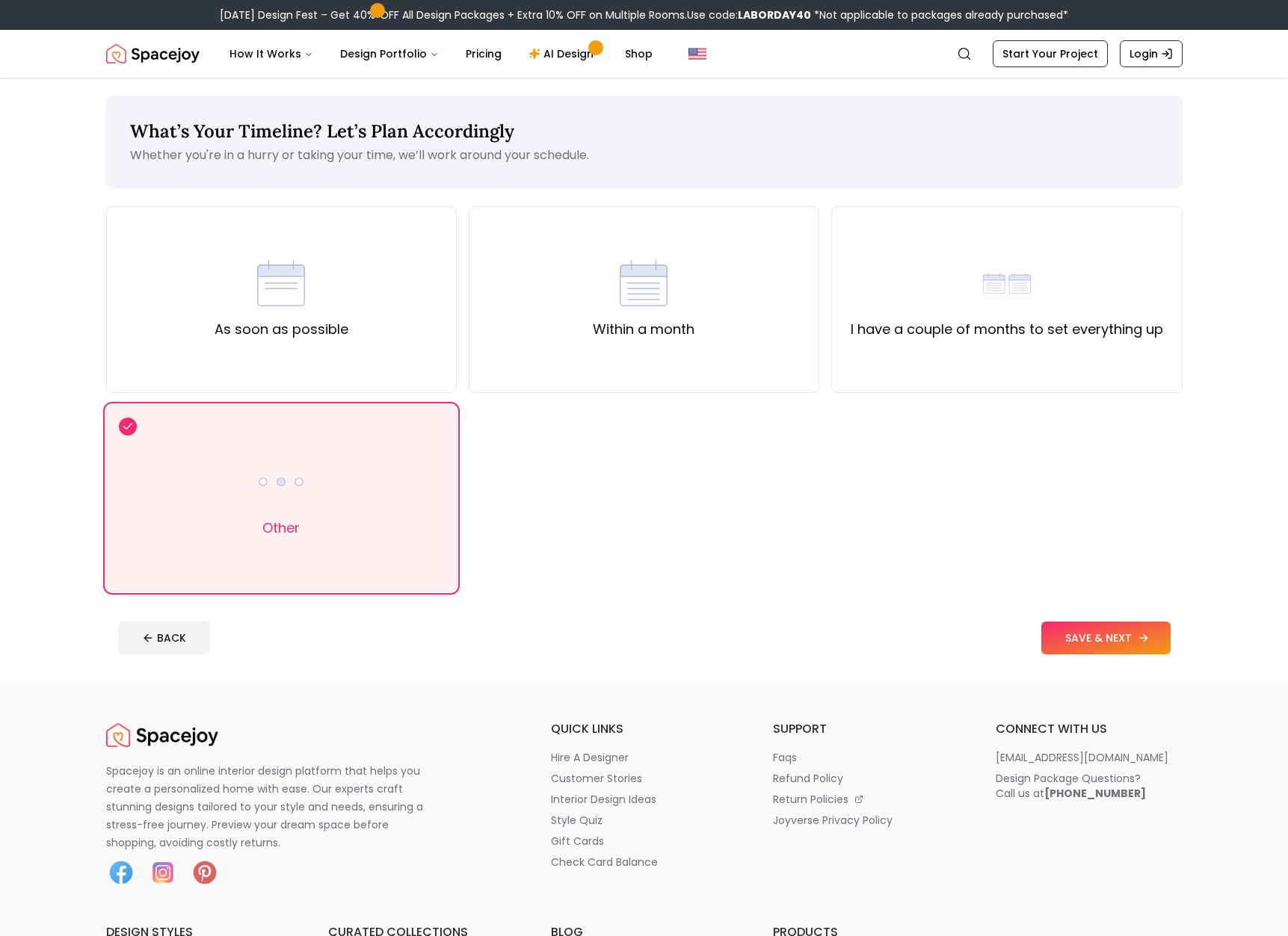
click at [1068, 635] on button "SAVE & NEXT" at bounding box center [1106, 638] width 129 height 33
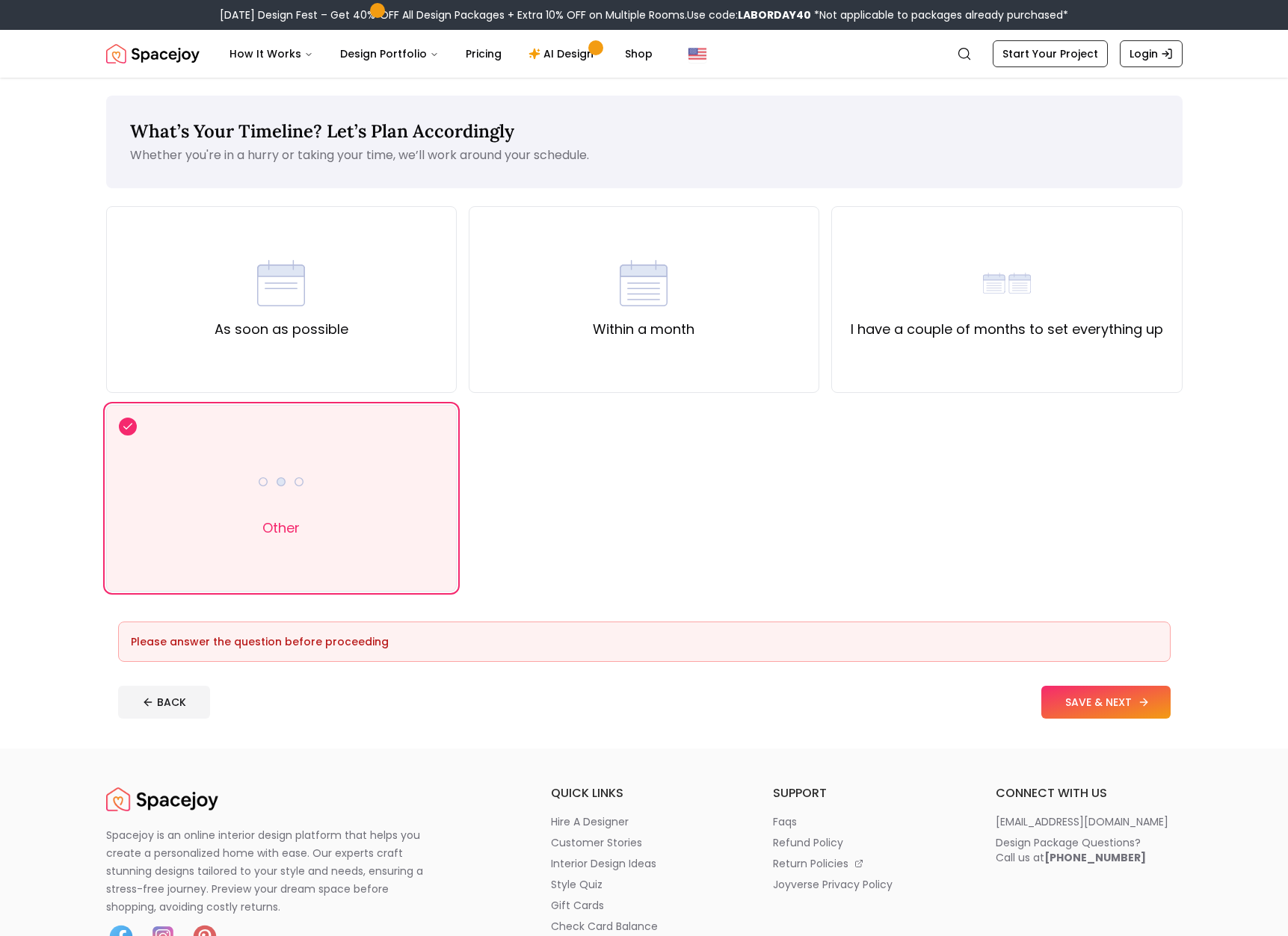
click at [1109, 695] on button "SAVE & NEXT" at bounding box center [1106, 702] width 129 height 33
click at [179, 450] on div "Other" at bounding box center [281, 498] width 351 height 187
click at [386, 345] on div "As soon as possible" at bounding box center [281, 299] width 351 height 187
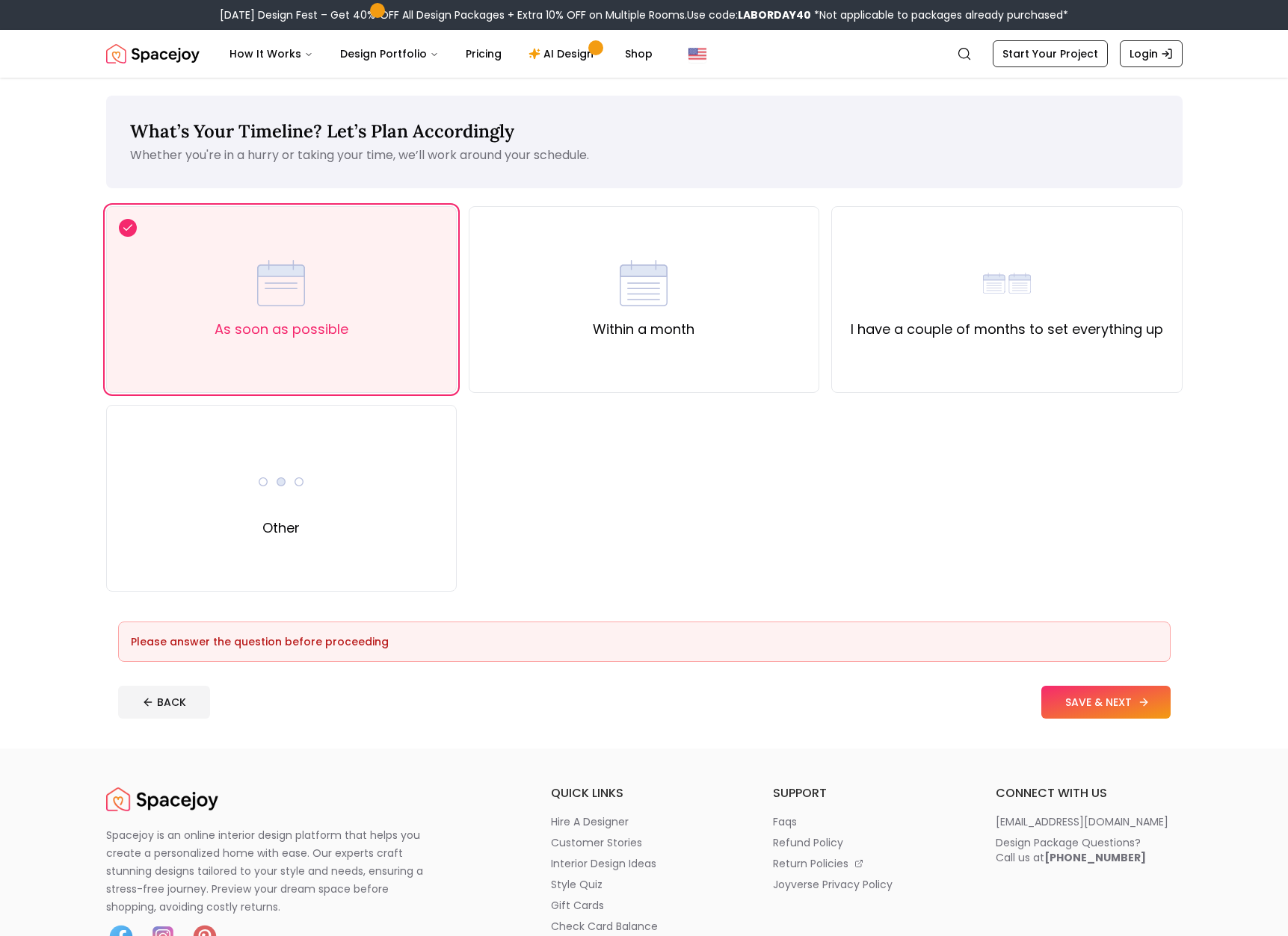
click at [1067, 714] on button "SAVE & NEXT" at bounding box center [1106, 702] width 129 height 33
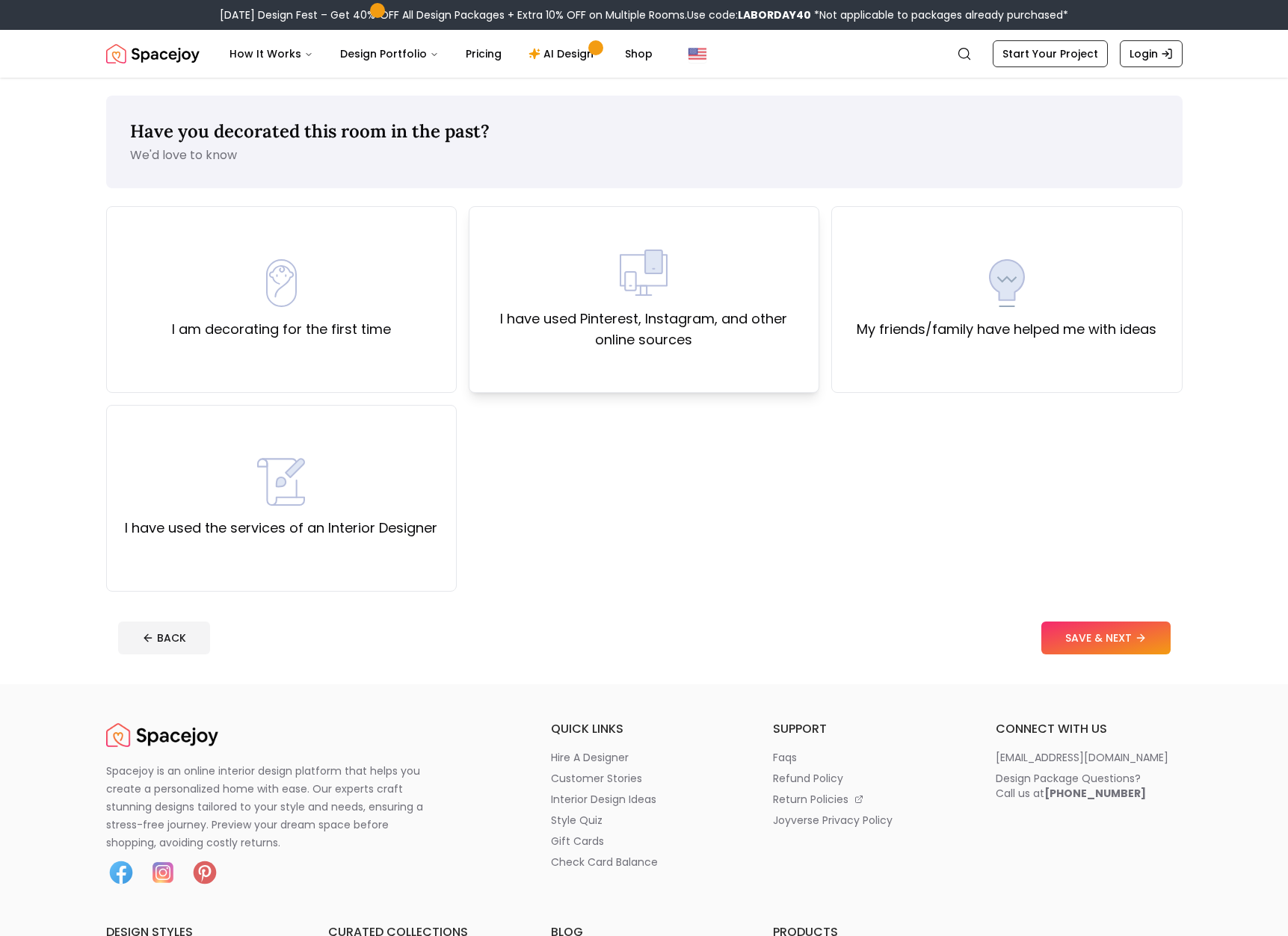
click at [619, 314] on label "I have used Pinterest, Instagram, and other online sources" at bounding box center [643, 330] width 325 height 42
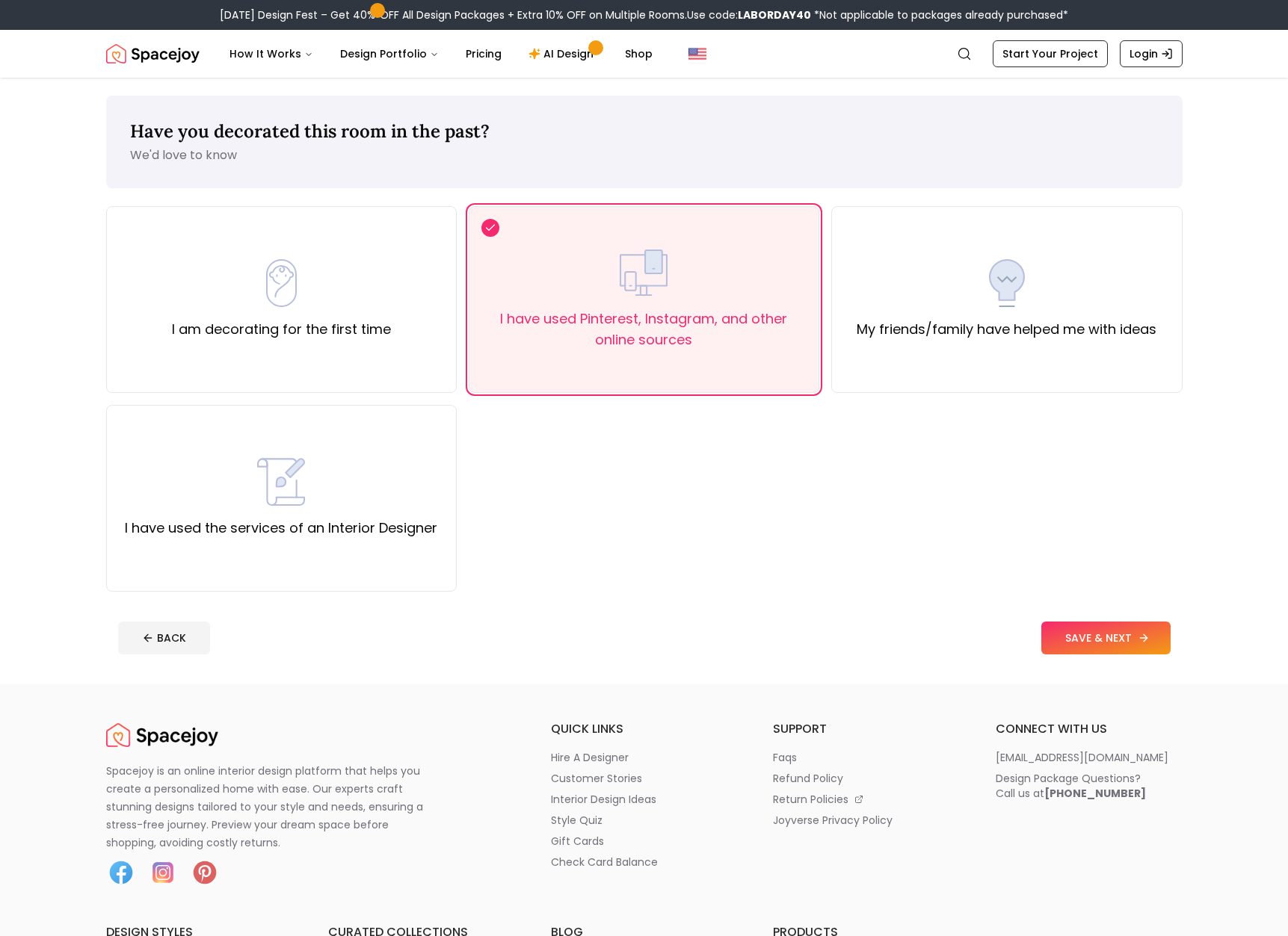
click at [1100, 643] on button "SAVE & NEXT" at bounding box center [1106, 638] width 129 height 33
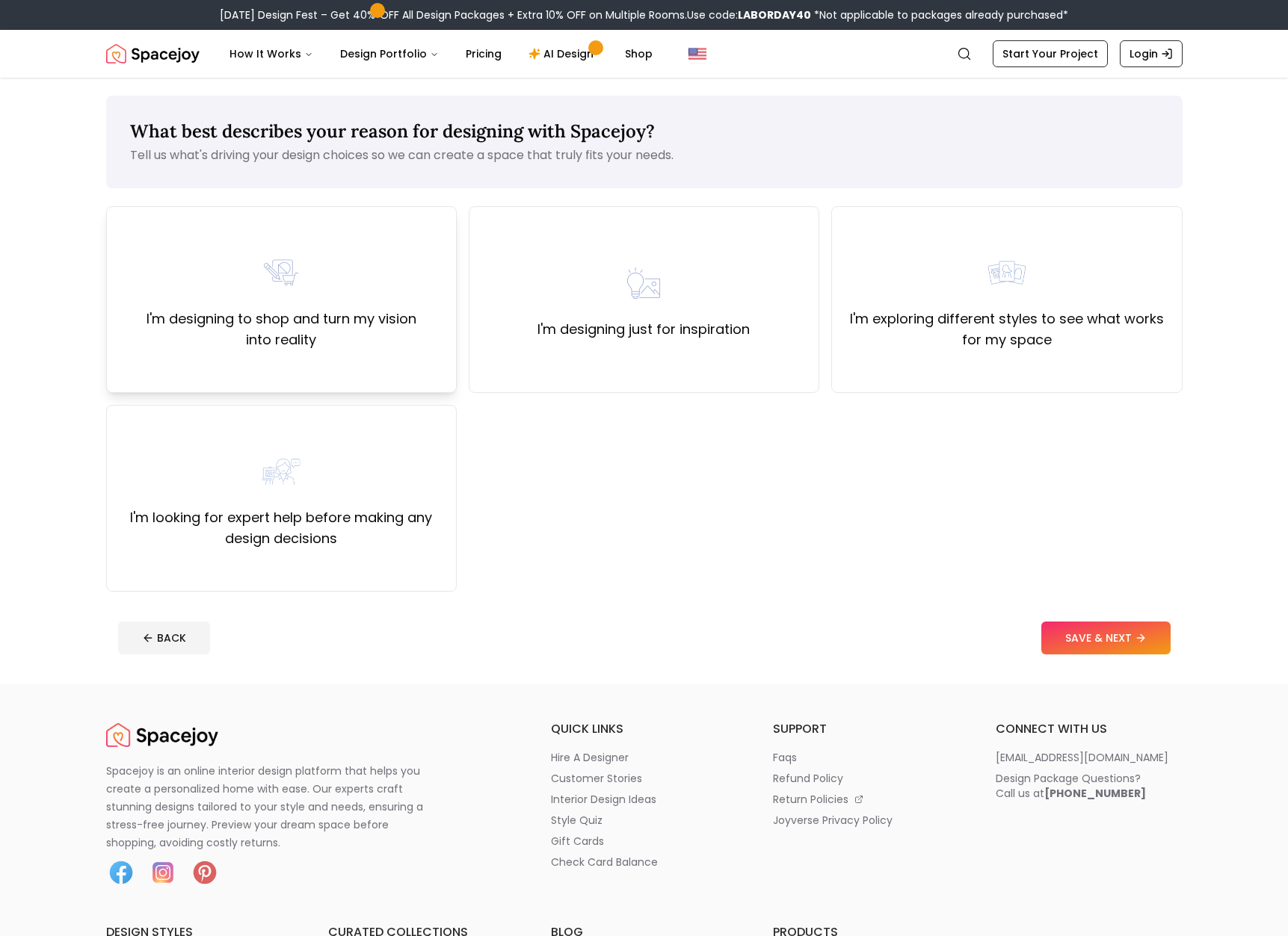
click at [328, 286] on div "I'm designing to shop and turn my vision into reality" at bounding box center [281, 300] width 325 height 102
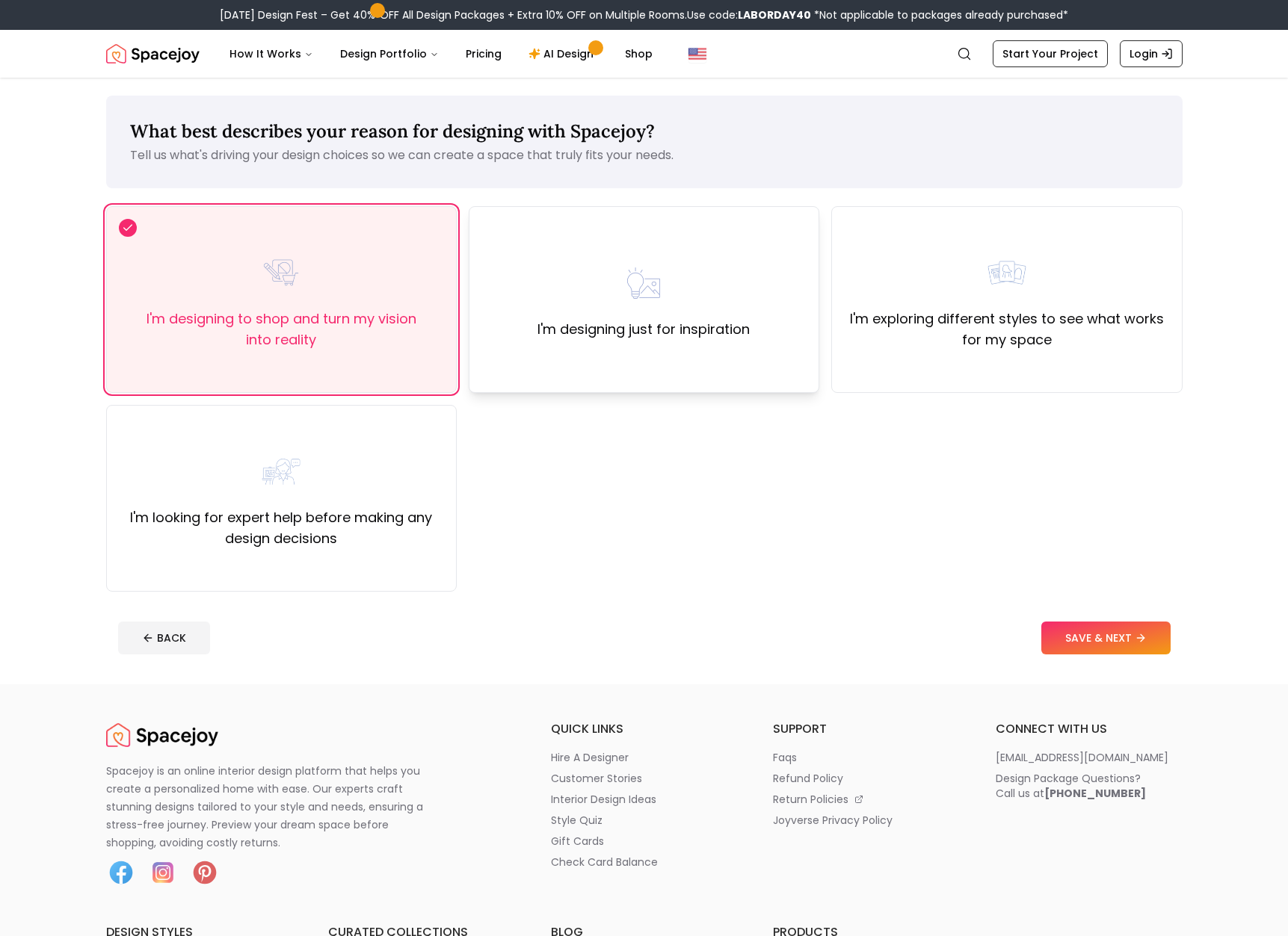
click at [695, 256] on div "I'm designing just for inspiration" at bounding box center [643, 299] width 351 height 187
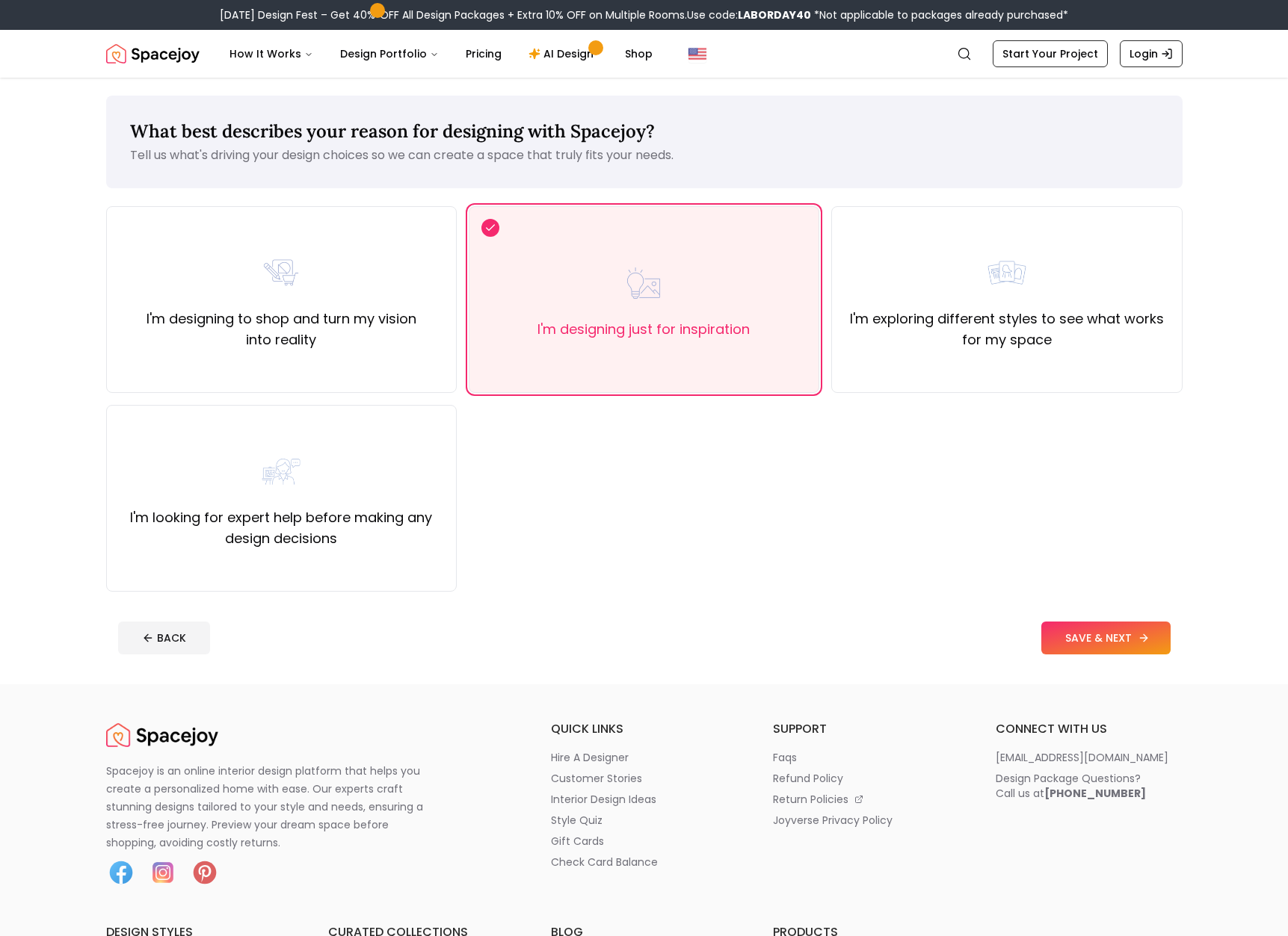
click at [1101, 640] on button "SAVE & NEXT" at bounding box center [1106, 638] width 129 height 33
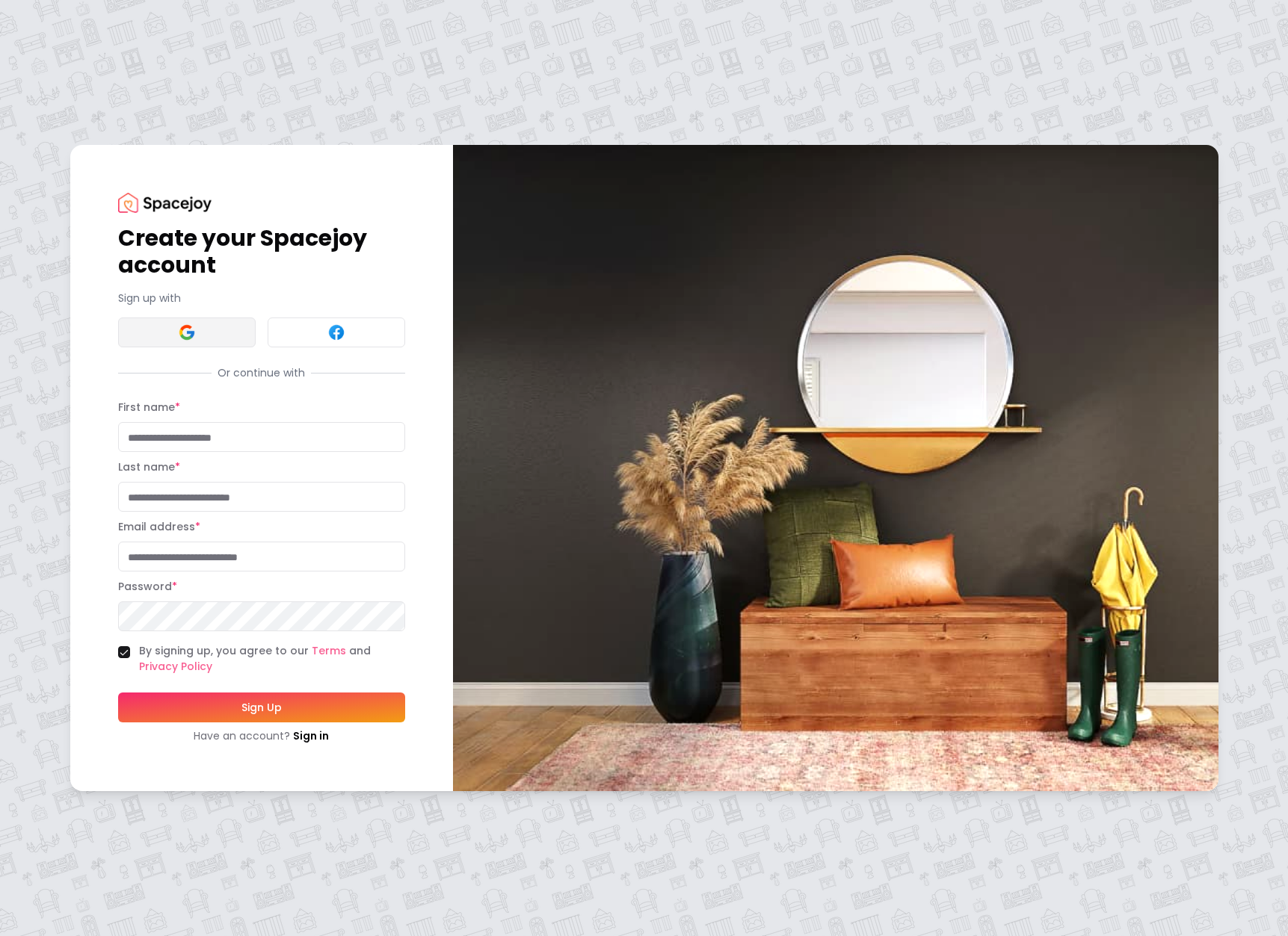
click at [210, 327] on button at bounding box center [187, 332] width 138 height 30
